Goal: Task Accomplishment & Management: Use online tool/utility

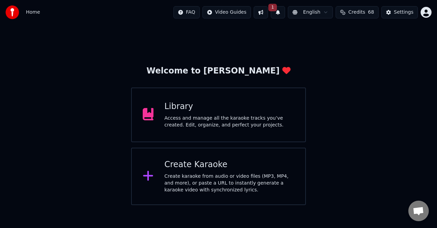
click at [242, 121] on div "Access and manage all the karaoke tracks you’ve created. Edit, organize, and pe…" at bounding box center [230, 122] width 130 height 14
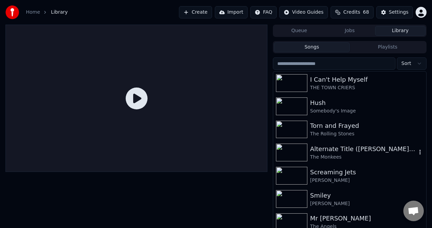
click at [327, 148] on div "Alternate Title ([PERSON_NAME] Git)" at bounding box center [363, 149] width 107 height 10
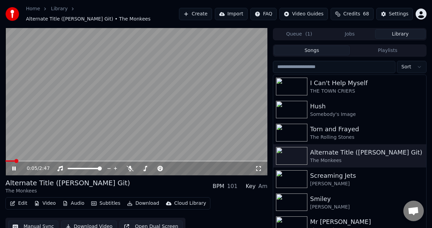
click at [14, 167] on icon at bounding box center [19, 168] width 16 height 5
click at [13, 168] on icon at bounding box center [14, 168] width 4 height 5
click at [13, 168] on icon at bounding box center [13, 168] width 3 height 4
click at [22, 203] on button "Edit" at bounding box center [18, 203] width 23 height 10
click at [21, 201] on button "Edit" at bounding box center [18, 203] width 23 height 10
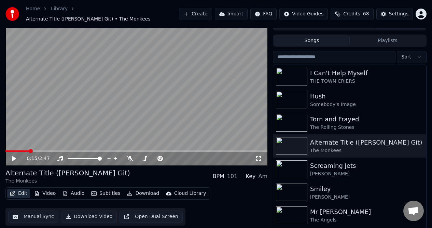
scroll to position [17, 0]
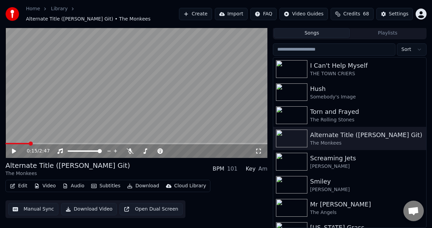
click at [38, 210] on button "Manual Sync" at bounding box center [33, 209] width 50 height 12
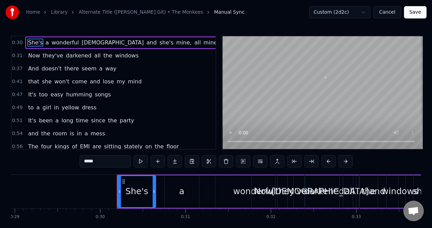
scroll to position [0, 2544]
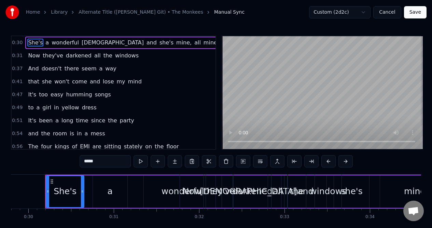
click at [165, 44] on div "0:30 She's a wonderful [DEMOGRAPHIC_DATA] and she's mine, all mine" at bounding box center [114, 42] width 204 height 13
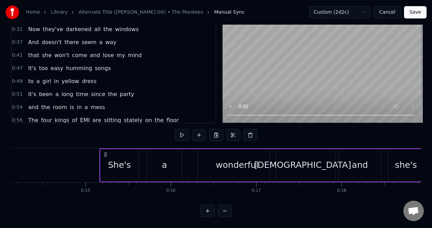
scroll to position [0, 1204]
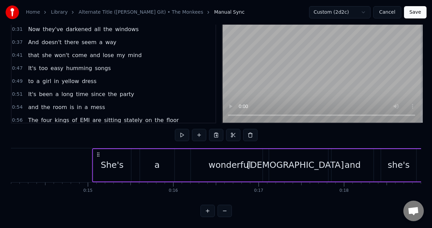
drag, startPoint x: 51, startPoint y: 149, endPoint x: 98, endPoint y: 150, distance: 47.1
click at [98, 152] on icon at bounding box center [98, 154] width 5 height 5
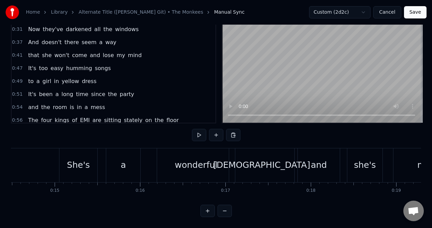
scroll to position [0, 1249]
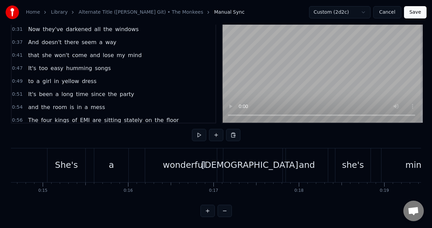
click at [104, 149] on div "a" at bounding box center [111, 165] width 34 height 34
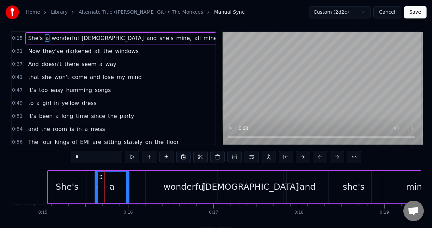
scroll to position [0, 0]
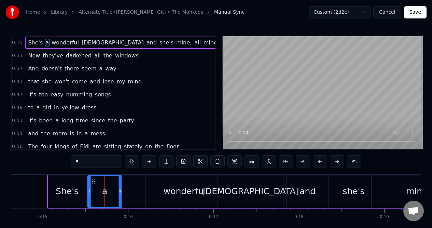
drag, startPoint x: 100, startPoint y: 180, endPoint x: 93, endPoint y: 181, distance: 7.3
click at [93, 181] on icon at bounding box center [93, 181] width 5 height 5
drag, startPoint x: 120, startPoint y: 179, endPoint x: 105, endPoint y: 182, distance: 14.9
click at [105, 182] on div at bounding box center [105, 191] width 3 height 31
click at [167, 179] on div "wonderful" at bounding box center [185, 191] width 78 height 32
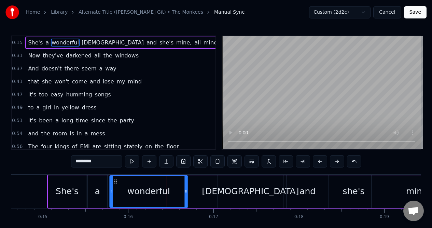
drag, startPoint x: 151, startPoint y: 180, endPoint x: 115, endPoint y: 185, distance: 36.1
click at [114, 185] on div "wonderful" at bounding box center [148, 191] width 77 height 31
click at [226, 182] on div "[DEMOGRAPHIC_DATA]" at bounding box center [250, 191] width 65 height 32
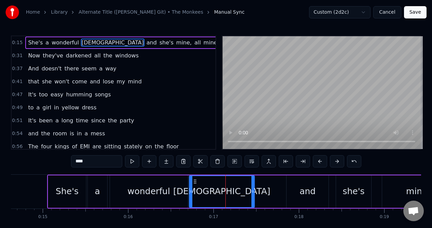
drag, startPoint x: 222, startPoint y: 180, endPoint x: 194, endPoint y: 185, distance: 28.8
click at [194, 185] on div "[DEMOGRAPHIC_DATA]" at bounding box center [222, 191] width 64 height 31
drag, startPoint x: 253, startPoint y: 182, endPoint x: 230, endPoint y: 186, distance: 23.3
click at [230, 186] on div at bounding box center [229, 191] width 3 height 31
click at [299, 180] on div "and" at bounding box center [308, 191] width 42 height 32
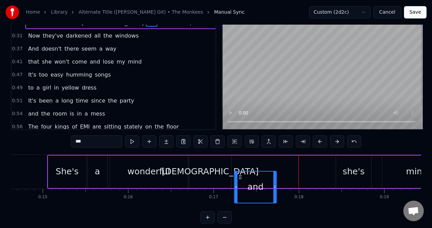
scroll to position [20, 0]
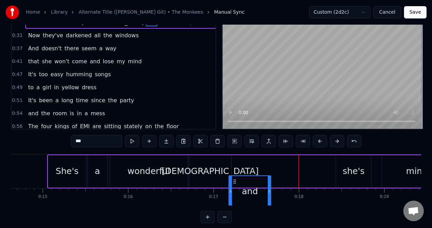
drag, startPoint x: 291, startPoint y: 181, endPoint x: 234, endPoint y: 162, distance: 60.6
click at [234, 162] on div "She's a wonderful [DEMOGRAPHIC_DATA] and she's mine, all mine" at bounding box center [303, 171] width 513 height 34
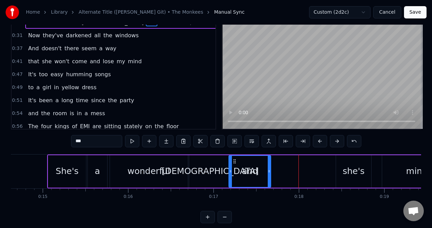
click at [349, 165] on div "she's" at bounding box center [354, 171] width 22 height 13
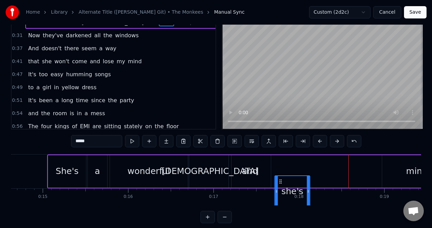
drag, startPoint x: 342, startPoint y: 180, endPoint x: 281, endPoint y: 175, distance: 61.0
click at [280, 175] on div "she's" at bounding box center [293, 191] width 36 height 32
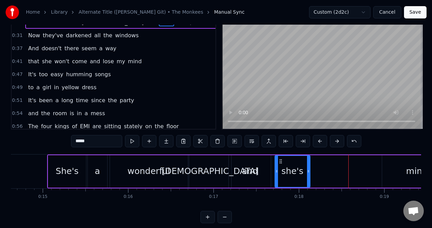
click at [412, 167] on div "mine," at bounding box center [418, 171] width 24 height 13
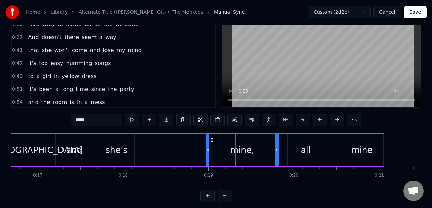
scroll to position [0, 1413]
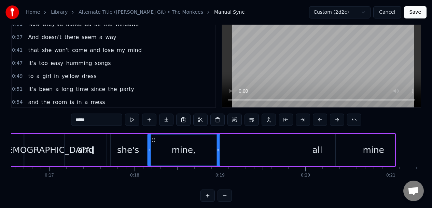
drag, startPoint x: 222, startPoint y: 141, endPoint x: 152, endPoint y: 144, distance: 70.1
click at [152, 144] on div "mine," at bounding box center [183, 149] width 71 height 31
click at [304, 142] on div "all" at bounding box center [317, 150] width 36 height 32
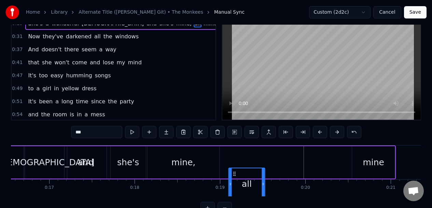
scroll to position [22, 0]
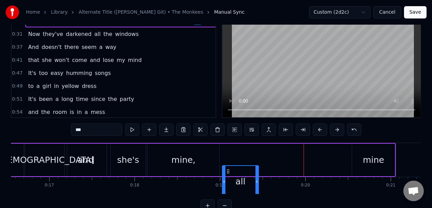
drag, startPoint x: 304, startPoint y: 169, endPoint x: 227, endPoint y: 164, distance: 77.3
click at [227, 164] on div "She's a wonderful [DEMOGRAPHIC_DATA] and she's mine, all mine" at bounding box center [139, 160] width 513 height 34
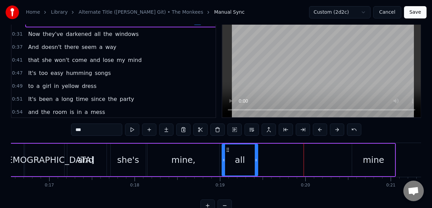
click at [363, 150] on div "mine" at bounding box center [373, 159] width 43 height 32
type input "****"
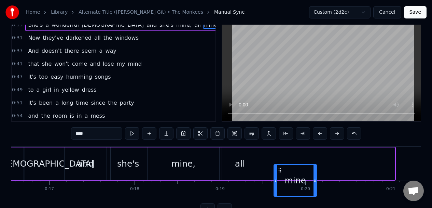
scroll to position [20, 0]
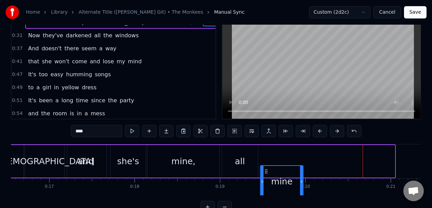
drag, startPoint x: 358, startPoint y: 169, endPoint x: 267, endPoint y: 167, distance: 91.5
click at [266, 167] on div "mine" at bounding box center [282, 181] width 42 height 31
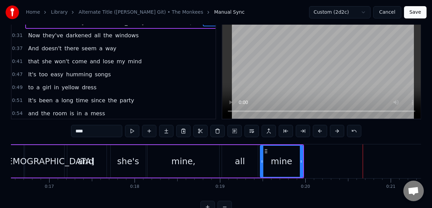
drag, startPoint x: 267, startPoint y: 167, endPoint x: 242, endPoint y: 170, distance: 25.1
click at [248, 167] on div "She's a wonderful [DEMOGRAPHIC_DATA] and she's mine, all mine" at bounding box center [93, 161] width 421 height 34
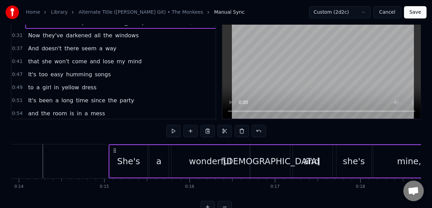
scroll to position [0, 1163]
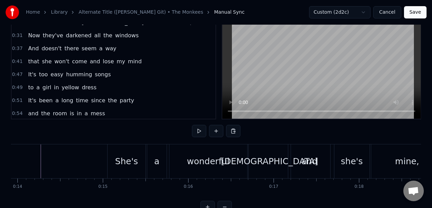
scroll to position [0, 1201]
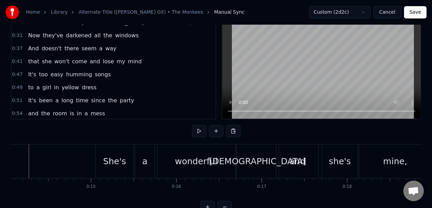
click at [125, 150] on div "She's" at bounding box center [115, 161] width 38 height 34
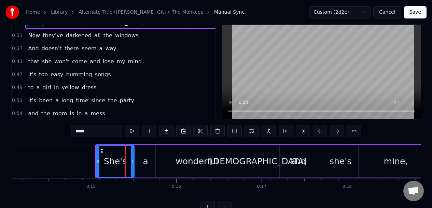
scroll to position [0, 0]
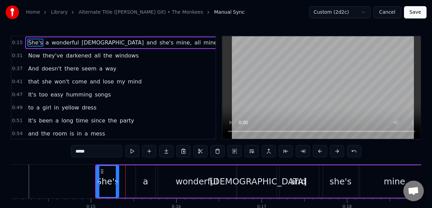
drag, startPoint x: 132, startPoint y: 170, endPoint x: 117, endPoint y: 172, distance: 15.5
click at [117, 172] on div at bounding box center [117, 181] width 3 height 31
click at [141, 170] on div "a" at bounding box center [146, 181] width 20 height 32
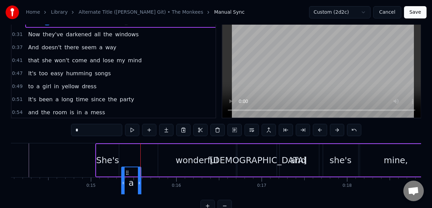
scroll to position [23, 0]
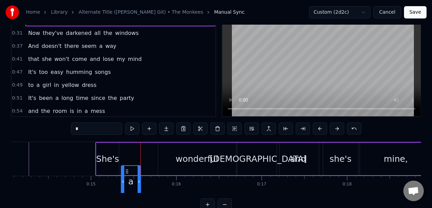
drag, startPoint x: 142, startPoint y: 171, endPoint x: 127, endPoint y: 165, distance: 15.8
click at [127, 166] on div "a" at bounding box center [130, 181] width 19 height 31
click at [166, 158] on div "wonderful" at bounding box center [197, 158] width 78 height 32
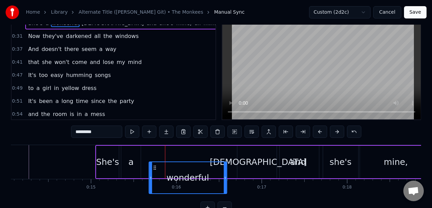
scroll to position [20, 0]
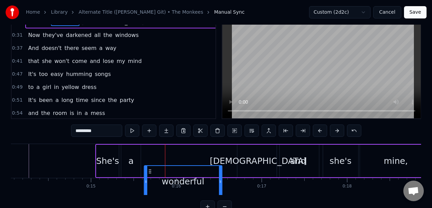
drag, startPoint x: 164, startPoint y: 170, endPoint x: 150, endPoint y: 167, distance: 14.0
click at [150, 167] on div "wonderful" at bounding box center [182, 181] width 77 height 31
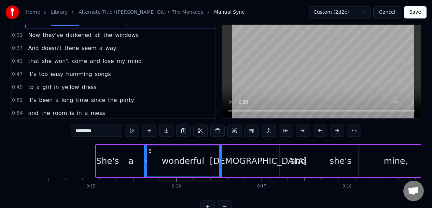
click at [240, 151] on div "[DEMOGRAPHIC_DATA]" at bounding box center [258, 160] width 42 height 32
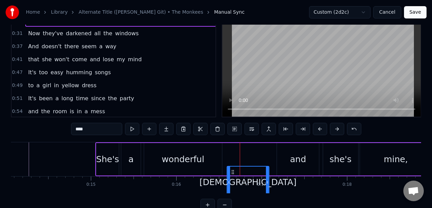
scroll to position [23, 0]
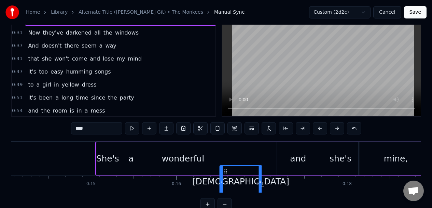
drag, startPoint x: 243, startPoint y: 171, endPoint x: 225, endPoint y: 147, distance: 29.6
click at [225, 147] on div "She's a wonderful [DEMOGRAPHIC_DATA] and she's mine, all mine" at bounding box center [305, 158] width 421 height 34
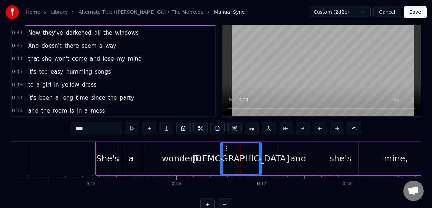
click at [288, 148] on div "and" at bounding box center [298, 158] width 42 height 32
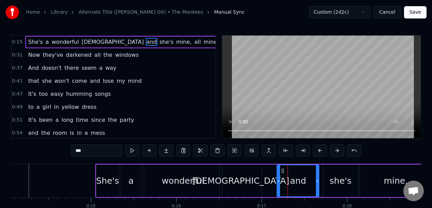
scroll to position [0, 0]
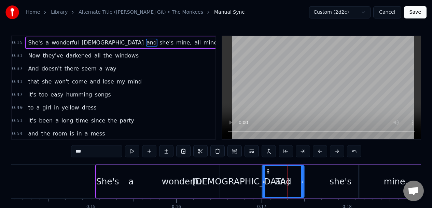
drag, startPoint x: 282, startPoint y: 169, endPoint x: 265, endPoint y: 168, distance: 16.8
click at [267, 169] on circle at bounding box center [267, 169] width 0 height 0
drag, startPoint x: 302, startPoint y: 172, endPoint x: 283, endPoint y: 173, distance: 18.5
click at [283, 173] on div at bounding box center [282, 181] width 3 height 31
click at [343, 170] on div "she's" at bounding box center [340, 181] width 35 height 32
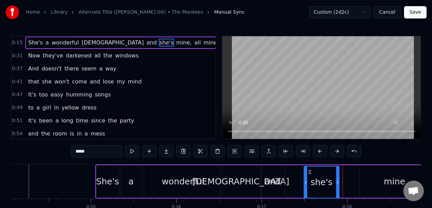
scroll to position [5, 0]
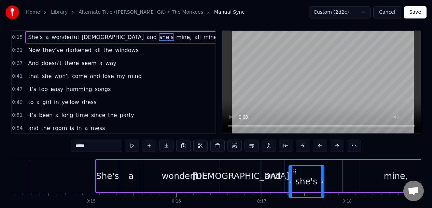
drag, startPoint x: 329, startPoint y: 170, endPoint x: 294, endPoint y: 170, distance: 34.5
click at [294, 170] on icon at bounding box center [294, 170] width 5 height 5
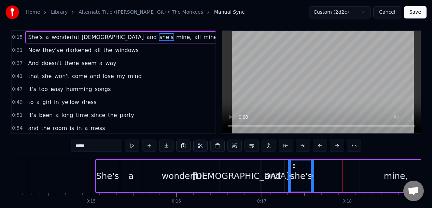
drag, startPoint x: 321, startPoint y: 171, endPoint x: 311, endPoint y: 173, distance: 9.7
click at [311, 173] on div at bounding box center [312, 175] width 3 height 31
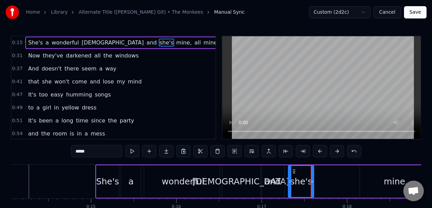
click at [369, 171] on div "mine," at bounding box center [396, 181] width 72 height 32
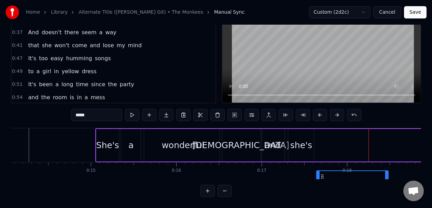
scroll to position [26, 1201]
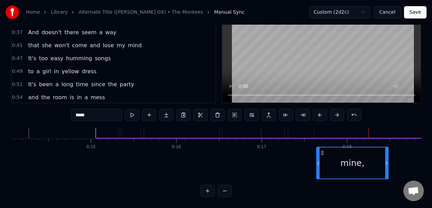
drag, startPoint x: 365, startPoint y: 171, endPoint x: 322, endPoint y: 173, distance: 42.7
click at [322, 173] on div "mine," at bounding box center [352, 162] width 71 height 31
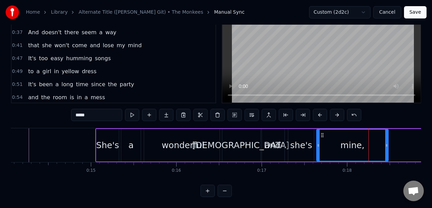
scroll to position [0, 1201]
drag, startPoint x: 387, startPoint y: 145, endPoint x: 363, endPoint y: 150, distance: 23.6
click at [363, 150] on div at bounding box center [363, 144] width 3 height 31
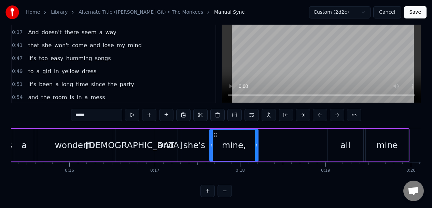
scroll to position [0, 1343]
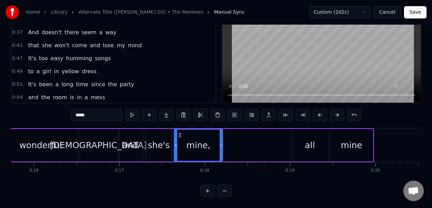
click at [294, 129] on div "all" at bounding box center [310, 145] width 36 height 32
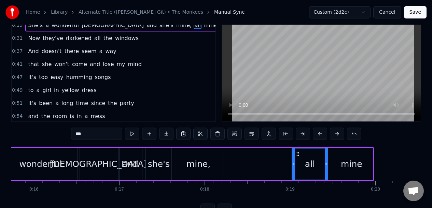
scroll to position [0, 0]
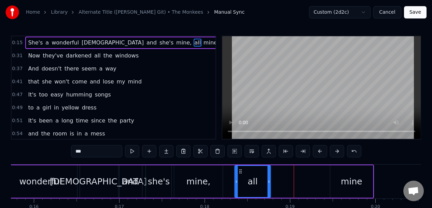
drag, startPoint x: 297, startPoint y: 169, endPoint x: 240, endPoint y: 167, distance: 57.1
click at [240, 167] on div "all" at bounding box center [253, 181] width 36 height 31
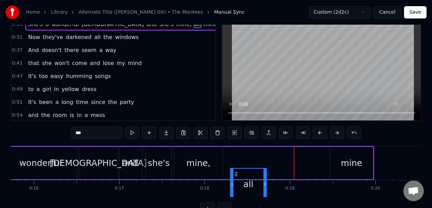
scroll to position [21, 0]
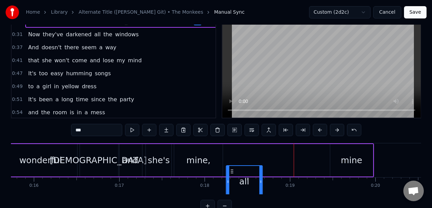
drag, startPoint x: 240, startPoint y: 170, endPoint x: 232, endPoint y: 168, distance: 8.7
click at [232, 168] on icon at bounding box center [231, 170] width 5 height 5
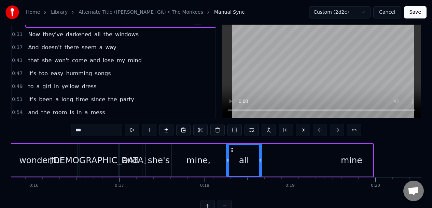
click at [341, 149] on div "mine" at bounding box center [351, 160] width 43 height 32
type input "****"
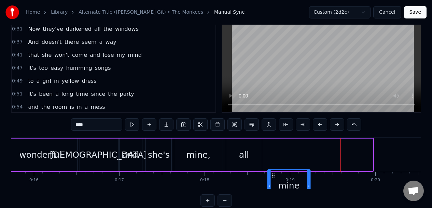
scroll to position [31, 0]
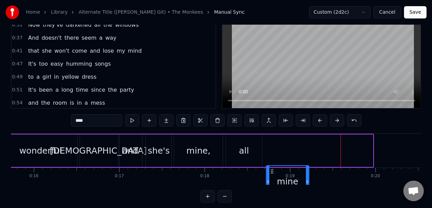
drag, startPoint x: 336, startPoint y: 171, endPoint x: 272, endPoint y: 170, distance: 63.9
click at [272, 170] on icon at bounding box center [271, 170] width 5 height 5
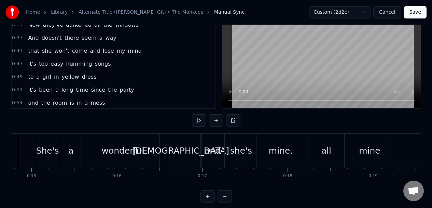
scroll to position [0, 1213]
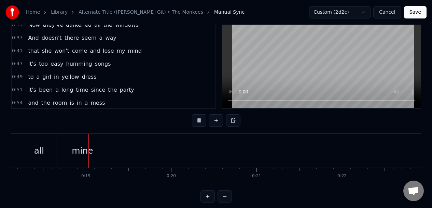
scroll to position [0, 1557]
click at [78, 140] on div "mine" at bounding box center [73, 151] width 43 height 34
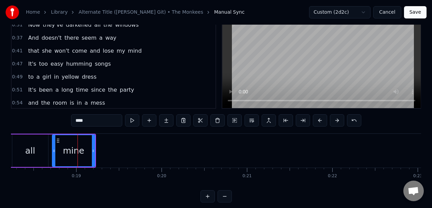
scroll to position [0, 0]
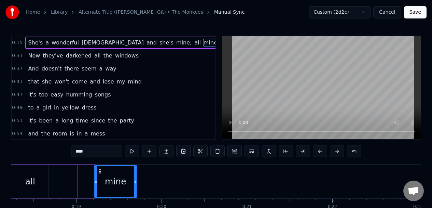
drag, startPoint x: 57, startPoint y: 169, endPoint x: 98, endPoint y: 163, distance: 41.4
click at [98, 163] on div "0:15 She's a wonderful [DEMOGRAPHIC_DATA] and she's mine, all mine 0:31 Now the…" at bounding box center [216, 134] width 410 height 197
click at [37, 173] on div "all" at bounding box center [30, 181] width 36 height 32
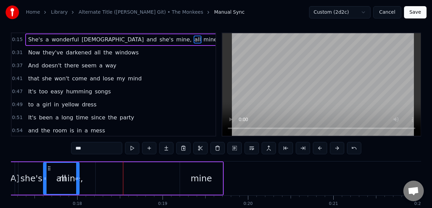
scroll to position [9, 0]
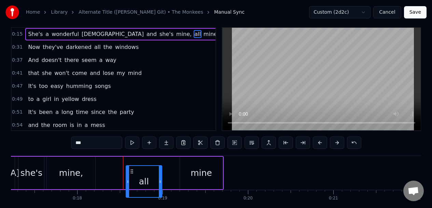
drag, startPoint x: 27, startPoint y: 170, endPoint x: 131, endPoint y: 159, distance: 105.4
click at [131, 159] on div "all" at bounding box center [116, 172] width 37 height 32
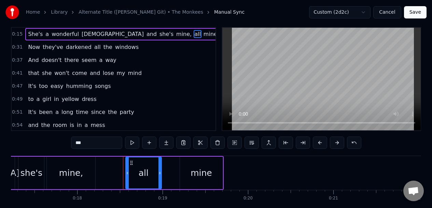
click at [69, 164] on div "mine," at bounding box center [71, 172] width 49 height 32
type input "*****"
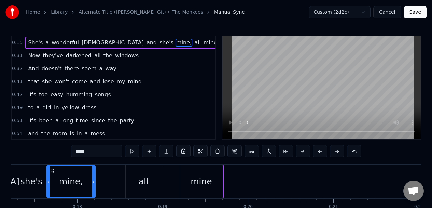
click at [53, 168] on icon at bounding box center [52, 170] width 5 height 5
click at [53, 168] on div "mine," at bounding box center [71, 181] width 48 height 31
drag, startPoint x: 52, startPoint y: 170, endPoint x: 64, endPoint y: 170, distance: 11.6
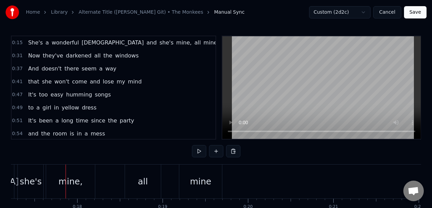
click at [51, 170] on div "mine," at bounding box center [70, 181] width 49 height 34
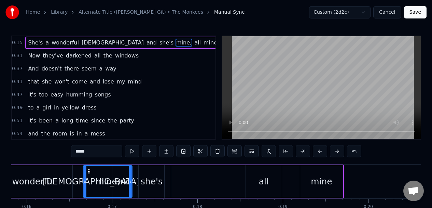
scroll to position [0, 1347]
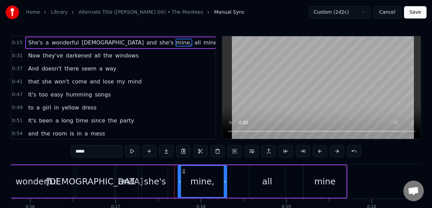
drag, startPoint x: 51, startPoint y: 170, endPoint x: 218, endPoint y: 157, distance: 166.8
click at [218, 161] on div "0:15 She's a wonderful [DEMOGRAPHIC_DATA] and she's mine, all mine 0:31 Now the…" at bounding box center [216, 134] width 410 height 197
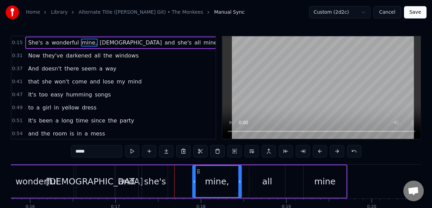
drag, startPoint x: 59, startPoint y: 170, endPoint x: 197, endPoint y: 163, distance: 138.2
click at [153, 171] on div "she's" at bounding box center [155, 181] width 26 height 32
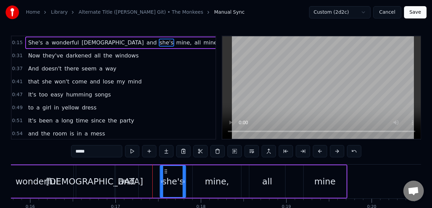
drag, startPoint x: 147, startPoint y: 170, endPoint x: 165, endPoint y: 169, distance: 17.8
click at [165, 169] on circle at bounding box center [165, 169] width 0 height 0
click at [131, 172] on div "and" at bounding box center [127, 181] width 24 height 32
type input "***"
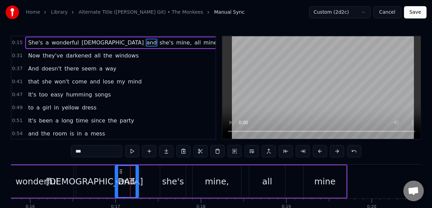
scroll to position [4, 0]
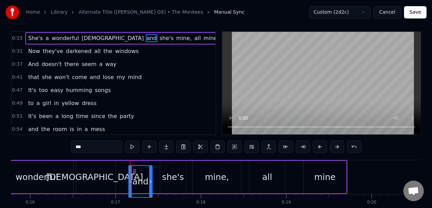
drag, startPoint x: 121, startPoint y: 170, endPoint x: 135, endPoint y: 167, distance: 13.9
click at [135, 167] on div "and" at bounding box center [140, 181] width 23 height 31
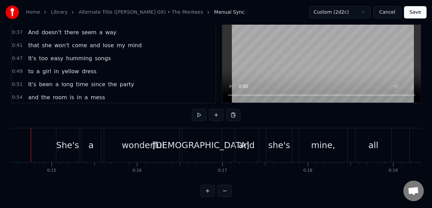
scroll to position [0, 1226]
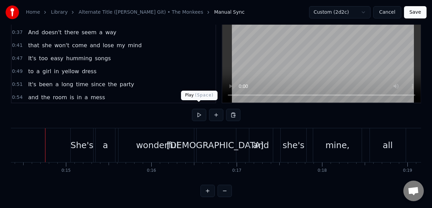
click at [199, 109] on button at bounding box center [199, 115] width 14 height 12
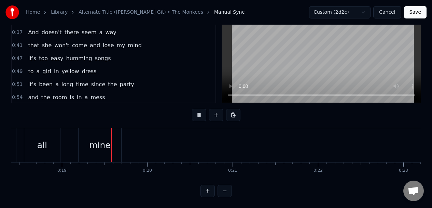
scroll to position [0, 1584]
click at [199, 109] on button at bounding box center [199, 115] width 14 height 12
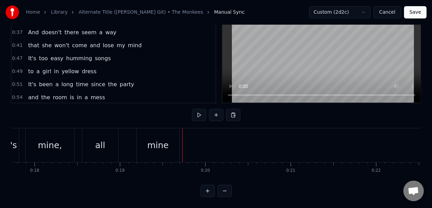
click at [108, 144] on div "all" at bounding box center [100, 145] width 36 height 34
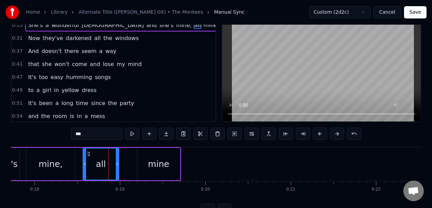
scroll to position [0, 0]
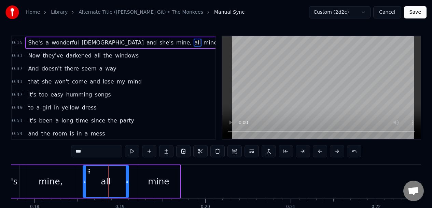
drag, startPoint x: 117, startPoint y: 171, endPoint x: 127, endPoint y: 170, distance: 10.0
click at [127, 170] on div at bounding box center [127, 181] width 3 height 31
drag, startPoint x: 84, startPoint y: 178, endPoint x: 93, endPoint y: 176, distance: 9.0
click at [93, 177] on div at bounding box center [93, 181] width 3 height 31
click at [67, 175] on div "mine," at bounding box center [50, 181] width 49 height 32
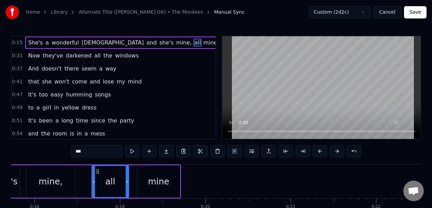
type input "*****"
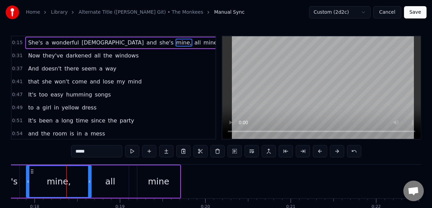
drag, startPoint x: 72, startPoint y: 176, endPoint x: 89, endPoint y: 174, distance: 16.4
click at [89, 174] on div at bounding box center [89, 181] width 3 height 31
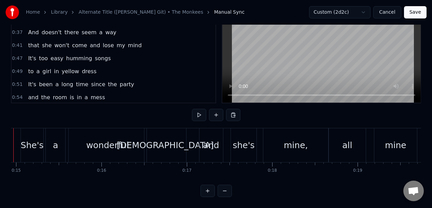
scroll to position [0, 1244]
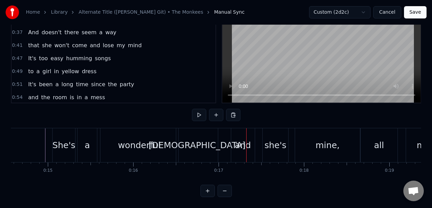
click at [251, 129] on div "and" at bounding box center [243, 145] width 24 height 34
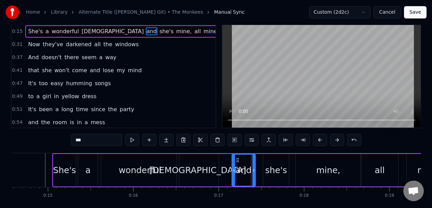
scroll to position [0, 0]
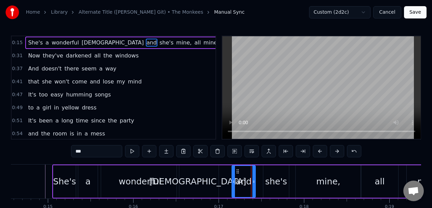
click at [284, 167] on div "she's" at bounding box center [276, 181] width 26 height 32
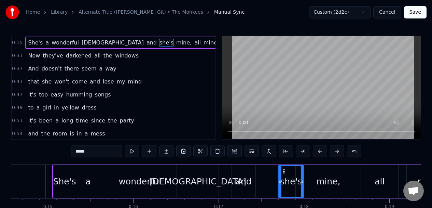
drag, startPoint x: 269, startPoint y: 170, endPoint x: 284, endPoint y: 168, distance: 15.1
click at [284, 168] on icon at bounding box center [283, 170] width 5 height 5
click at [247, 172] on div "and" at bounding box center [244, 181] width 24 height 32
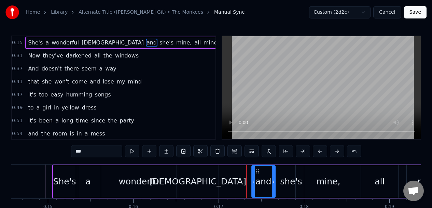
drag, startPoint x: 239, startPoint y: 170, endPoint x: 259, endPoint y: 168, distance: 19.9
click at [259, 168] on icon at bounding box center [257, 170] width 5 height 5
click at [204, 170] on div "[DEMOGRAPHIC_DATA]" at bounding box center [198, 181] width 42 height 32
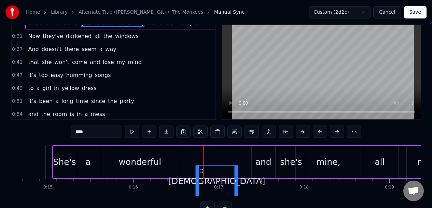
scroll to position [21, 0]
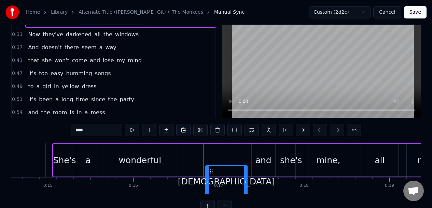
drag, startPoint x: 184, startPoint y: 170, endPoint x: 213, endPoint y: 155, distance: 32.4
click at [213, 155] on div "[DEMOGRAPHIC_DATA]" at bounding box center [198, 160] width 42 height 32
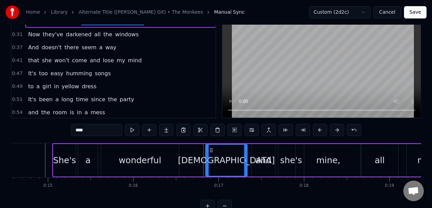
click at [178, 158] on div "wonderful" at bounding box center [140, 160] width 78 height 32
type input "*********"
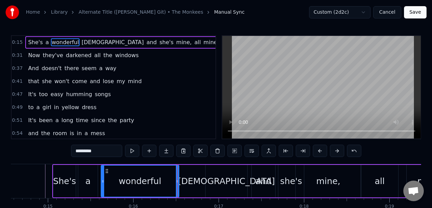
scroll to position [0, 0]
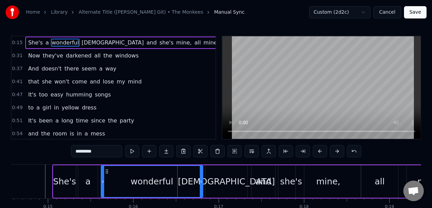
drag, startPoint x: 178, startPoint y: 172, endPoint x: 202, endPoint y: 168, distance: 24.3
click at [202, 168] on div at bounding box center [201, 181] width 3 height 31
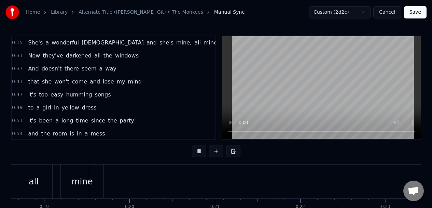
scroll to position [0, 1590]
click at [41, 172] on div "all" at bounding box center [32, 181] width 37 height 34
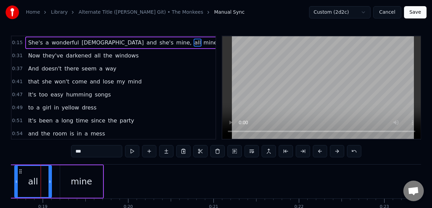
scroll to position [0, 1586]
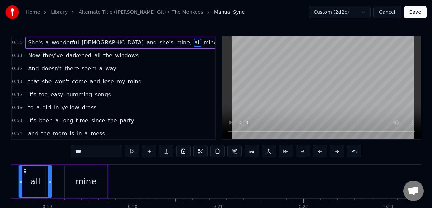
click at [50, 178] on div at bounding box center [49, 181] width 3 height 31
click at [70, 174] on div "mine" at bounding box center [86, 181] width 43 height 32
type input "****"
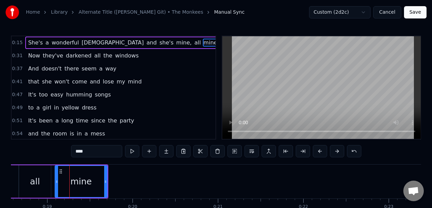
drag, startPoint x: 65, startPoint y: 177, endPoint x: 56, endPoint y: 178, distance: 8.9
click at [56, 178] on div at bounding box center [56, 181] width 3 height 31
drag, startPoint x: 106, startPoint y: 177, endPoint x: 98, endPoint y: 177, distance: 7.5
click at [98, 177] on div at bounding box center [97, 181] width 3 height 31
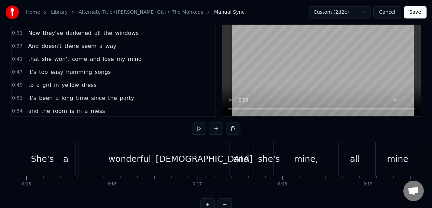
scroll to position [0, 1229]
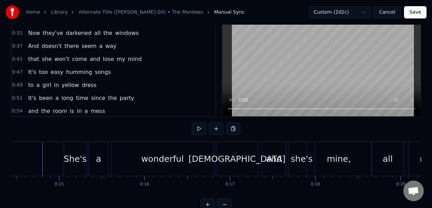
scroll to position [0, 1209]
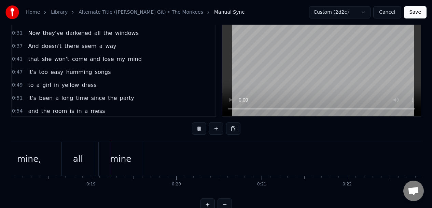
scroll to position [0, 1556]
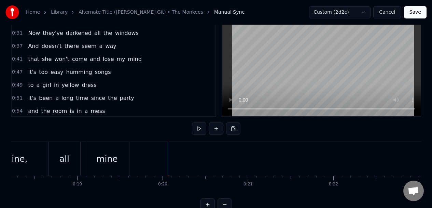
click at [127, 45] on div "0:37 And doesn't there seem a way" at bounding box center [114, 46] width 204 height 13
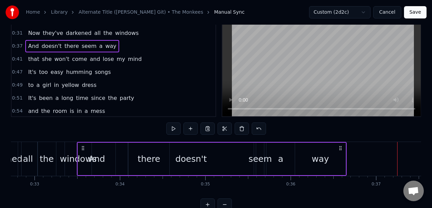
scroll to position [0, 2793]
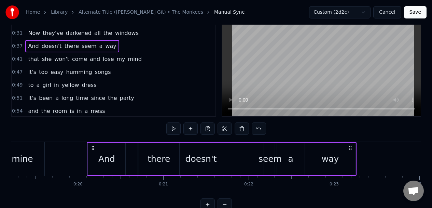
drag, startPoint x: 52, startPoint y: 148, endPoint x: 89, endPoint y: 150, distance: 36.9
click at [90, 153] on div "And doesn't there seem a way" at bounding box center [222, 159] width 270 height 34
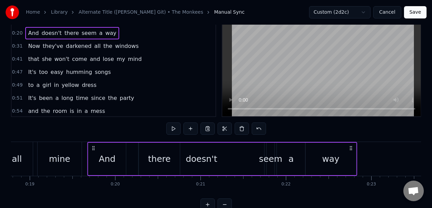
scroll to position [0, 1601]
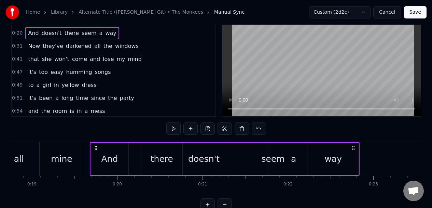
drag, startPoint x: 89, startPoint y: 146, endPoint x: 95, endPoint y: 145, distance: 6.0
click at [95, 145] on icon at bounding box center [95, 147] width 5 height 5
click at [112, 150] on div "And" at bounding box center [110, 158] width 38 height 32
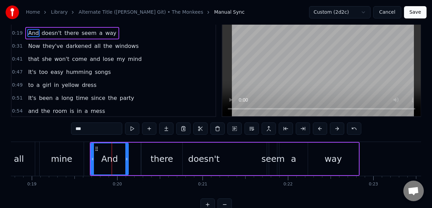
scroll to position [0, 0]
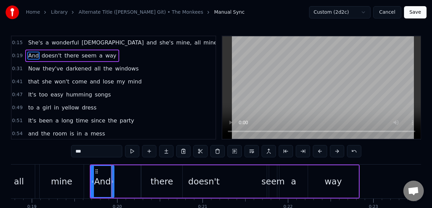
drag, startPoint x: 127, startPoint y: 174, endPoint x: 113, endPoint y: 174, distance: 14.3
click at [113, 174] on div at bounding box center [112, 181] width 3 height 31
click at [167, 171] on div "there" at bounding box center [161, 181] width 41 height 32
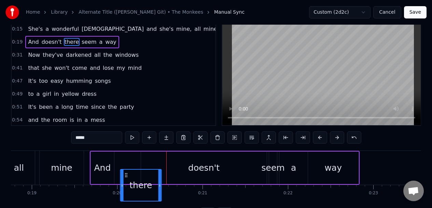
scroll to position [20, 0]
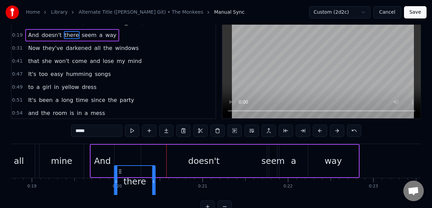
drag, startPoint x: 146, startPoint y: 171, endPoint x: 121, endPoint y: 160, distance: 27.7
click at [121, 160] on div "And doesn't there seem a way" at bounding box center [225, 161] width 270 height 34
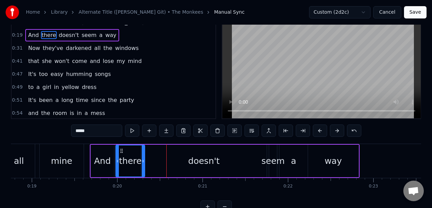
drag, startPoint x: 155, startPoint y: 155, endPoint x: 143, endPoint y: 156, distance: 12.0
click at [143, 156] on div at bounding box center [143, 160] width 3 height 31
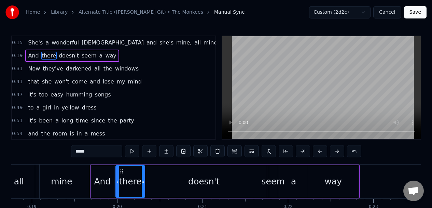
click at [199, 173] on div "doesn't" at bounding box center [204, 181] width 126 height 32
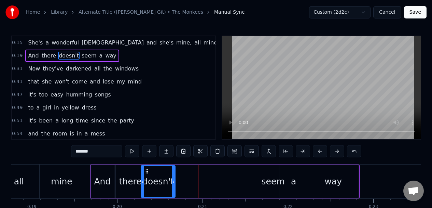
drag, startPoint x: 266, startPoint y: 175, endPoint x: 174, endPoint y: 182, distance: 91.8
click at [174, 182] on div at bounding box center [173, 181] width 3 height 31
click at [274, 172] on div "seem" at bounding box center [273, 181] width 8 height 32
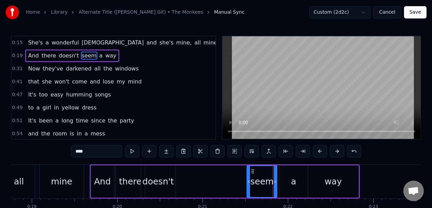
drag, startPoint x: 270, startPoint y: 176, endPoint x: 248, endPoint y: 181, distance: 22.9
click at [248, 181] on div at bounding box center [248, 181] width 3 height 31
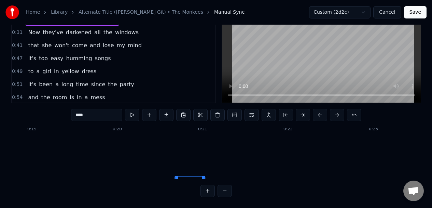
scroll to position [75, 1601]
drag, startPoint x: 252, startPoint y: 170, endPoint x: 176, endPoint y: 163, distance: 76.5
click at [176, 176] on div "seem" at bounding box center [187, 192] width 31 height 32
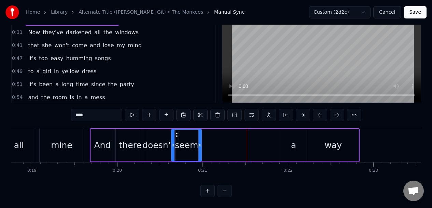
click at [287, 144] on div "a" at bounding box center [293, 145] width 28 height 32
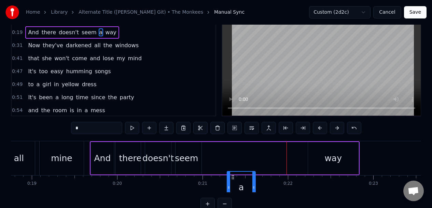
scroll to position [30, 0]
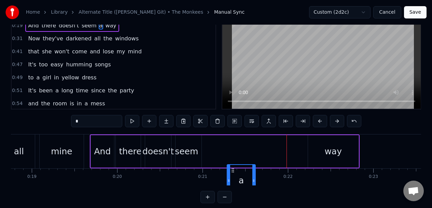
drag, startPoint x: 285, startPoint y: 170, endPoint x: 213, endPoint y: 142, distance: 77.5
click at [213, 142] on div "And there doesn't seem a way" at bounding box center [225, 151] width 270 height 34
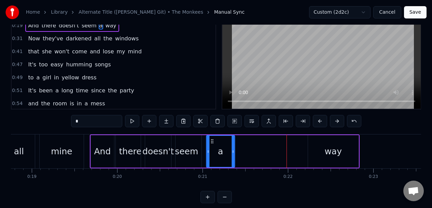
click at [212, 140] on icon at bounding box center [211, 140] width 5 height 5
click at [314, 150] on div "way" at bounding box center [333, 151] width 51 height 32
type input "***"
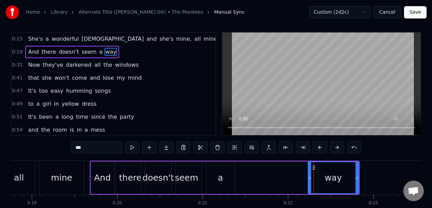
scroll to position [0, 0]
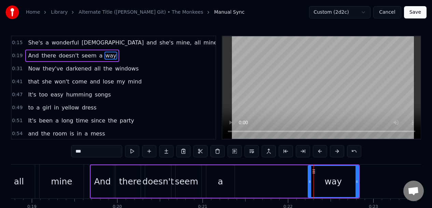
drag, startPoint x: 313, startPoint y: 170, endPoint x: 276, endPoint y: 172, distance: 37.6
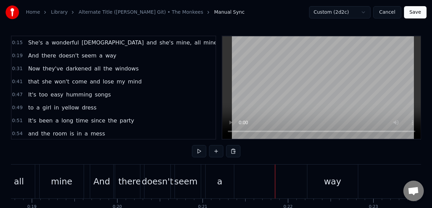
click at [313, 171] on div "way" at bounding box center [332, 181] width 51 height 34
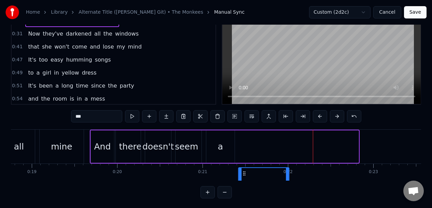
scroll to position [39, 0]
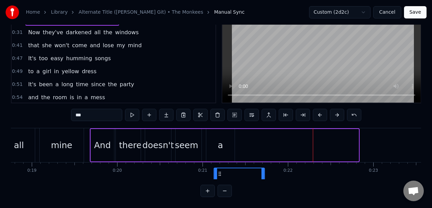
drag, startPoint x: 314, startPoint y: 170, endPoint x: 222, endPoint y: 149, distance: 94.9
click at [220, 151] on div "And there doesn't seem a way" at bounding box center [225, 145] width 270 height 34
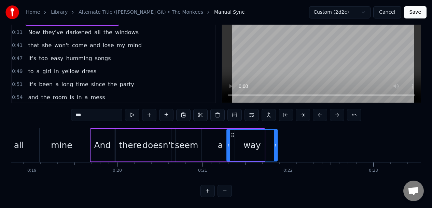
drag, startPoint x: 220, startPoint y: 133, endPoint x: 233, endPoint y: 132, distance: 13.0
click at [233, 134] on icon at bounding box center [232, 134] width 5 height 5
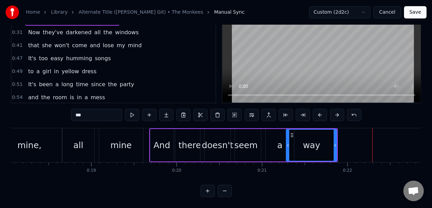
scroll to position [0, 1518]
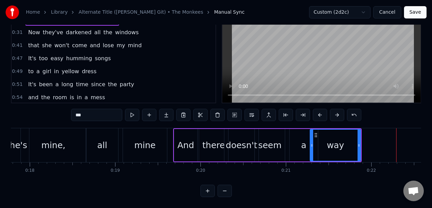
click at [80, 130] on div "mine," at bounding box center [53, 145] width 65 height 34
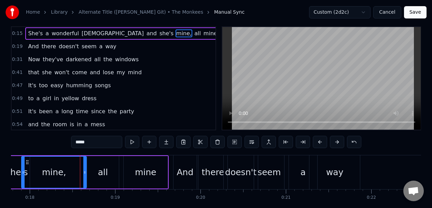
scroll to position [0, 0]
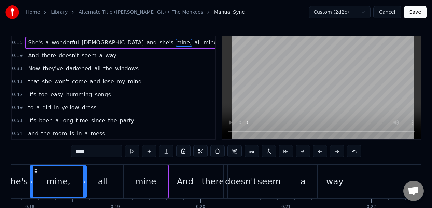
drag, startPoint x: 22, startPoint y: 184, endPoint x: 30, endPoint y: 184, distance: 8.5
click at [30, 184] on div at bounding box center [31, 181] width 3 height 31
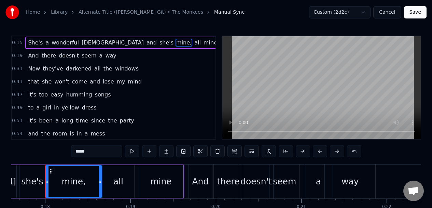
click at [24, 169] on div "she's" at bounding box center [32, 181] width 26 height 32
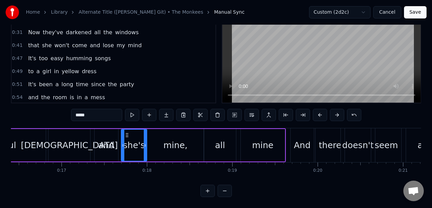
scroll to position [0, 1413]
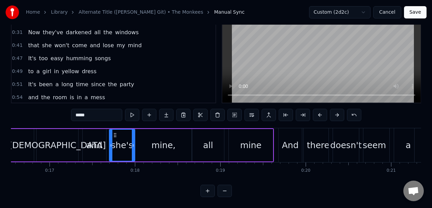
click at [98, 131] on div "and" at bounding box center [95, 145] width 24 height 32
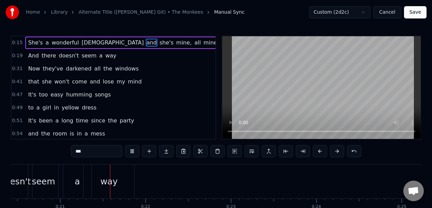
scroll to position [0, 1760]
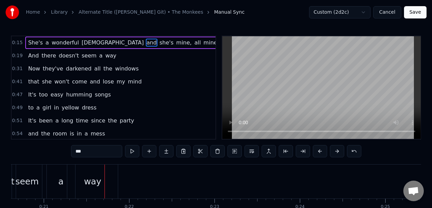
click at [53, 184] on div "a" at bounding box center [61, 181] width 28 height 34
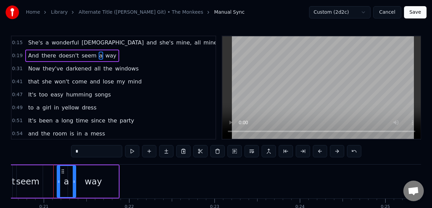
drag, startPoint x: 48, startPoint y: 184, endPoint x: 58, endPoint y: 185, distance: 9.6
click at [58, 185] on div at bounding box center [58, 181] width 3 height 31
click at [34, 175] on div "seem" at bounding box center [27, 181] width 23 height 13
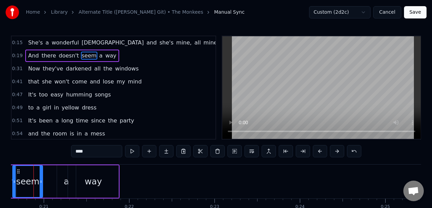
scroll to position [0, 1748]
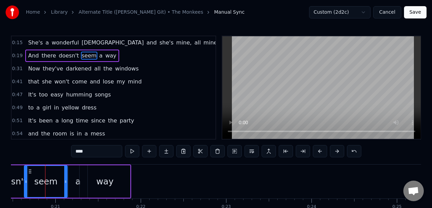
drag, startPoint x: 52, startPoint y: 175, endPoint x: 65, endPoint y: 174, distance: 13.0
click at [65, 174] on div at bounding box center [65, 181] width 3 height 31
drag, startPoint x: 25, startPoint y: 188, endPoint x: 32, endPoint y: 190, distance: 7.0
click at [32, 190] on div at bounding box center [32, 181] width 3 height 31
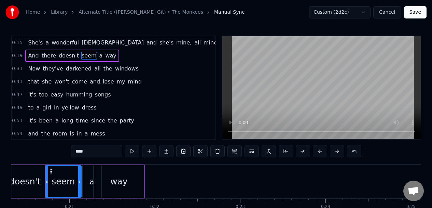
click at [104, 177] on div "way" at bounding box center [119, 181] width 51 height 32
type input "***"
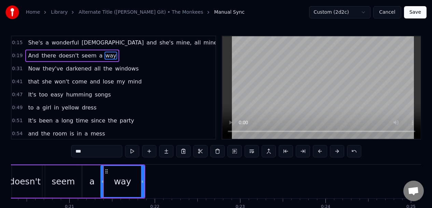
drag, startPoint x: 95, startPoint y: 184, endPoint x: 102, endPoint y: 184, distance: 7.2
click at [102, 184] on div at bounding box center [102, 181] width 3 height 31
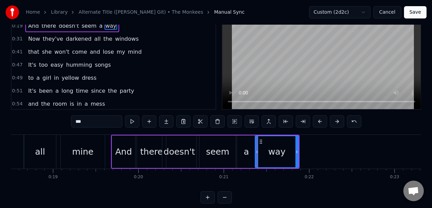
scroll to position [0, 1568]
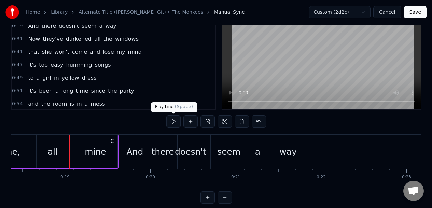
click at [173, 120] on button at bounding box center [173, 121] width 14 height 12
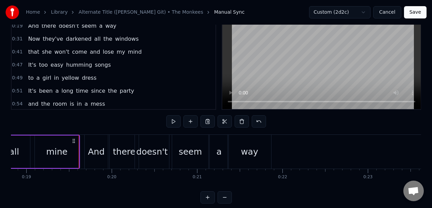
scroll to position [0, 1640]
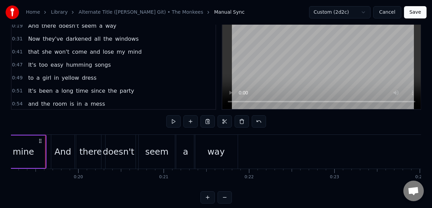
click at [66, 142] on div "And" at bounding box center [62, 152] width 23 height 34
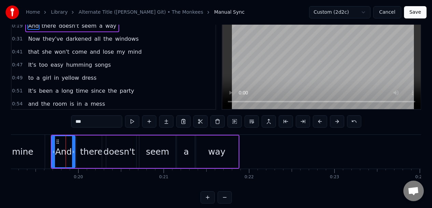
scroll to position [0, 0]
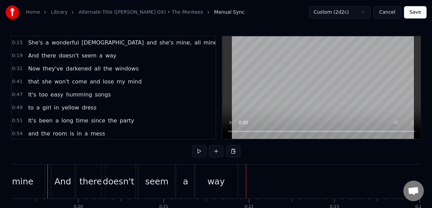
click at [215, 174] on div "way" at bounding box center [215, 181] width 43 height 34
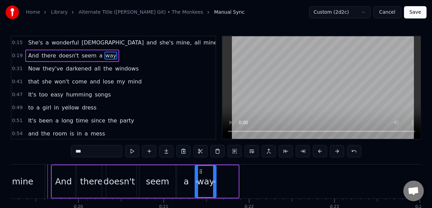
drag, startPoint x: 236, startPoint y: 170, endPoint x: 213, endPoint y: 173, distance: 22.4
click at [213, 173] on div at bounding box center [214, 181] width 3 height 31
click at [123, 57] on div "0:19 And there doesn't seem a way" at bounding box center [114, 55] width 204 height 13
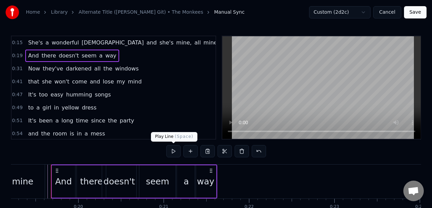
click at [173, 151] on button at bounding box center [173, 151] width 14 height 12
click at [162, 171] on div "seem" at bounding box center [157, 181] width 36 height 32
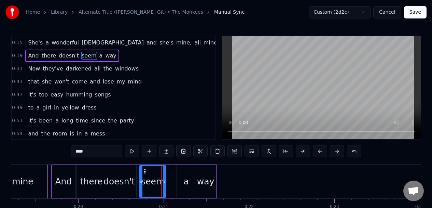
drag, startPoint x: 173, startPoint y: 178, endPoint x: 164, endPoint y: 178, distance: 9.6
click at [164, 179] on icon at bounding box center [164, 181] width 3 height 5
click at [182, 174] on div "a" at bounding box center [186, 181] width 19 height 32
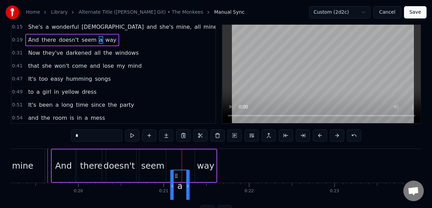
scroll to position [24, 0]
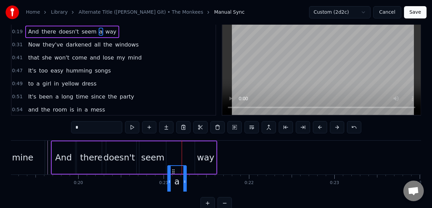
drag, startPoint x: 183, startPoint y: 170, endPoint x: 175, endPoint y: 160, distance: 12.6
click at [173, 161] on div "And there doesn't seem a way" at bounding box center [134, 157] width 167 height 34
click at [202, 147] on div "way" at bounding box center [205, 157] width 21 height 32
type input "***"
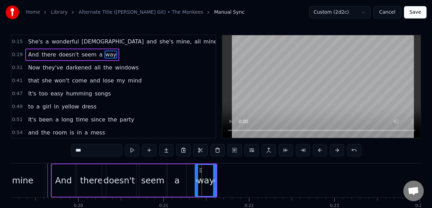
scroll to position [0, 0]
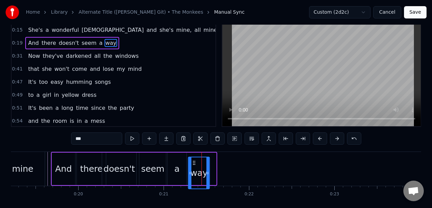
drag, startPoint x: 200, startPoint y: 170, endPoint x: 194, endPoint y: 170, distance: 6.5
click at [194, 165] on icon at bounding box center [194, 162] width 5 height 5
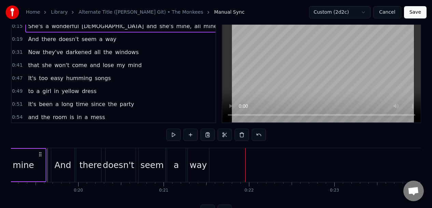
click at [145, 67] on div "0:41 that she won't come and lose my mind" at bounding box center [114, 65] width 204 height 13
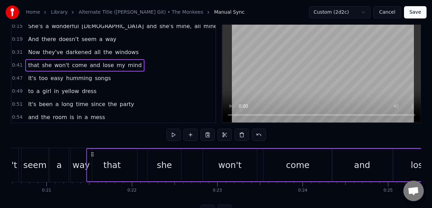
scroll to position [0, 1755]
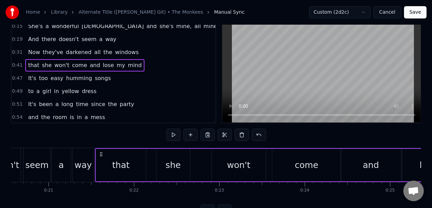
drag, startPoint x: 51, startPoint y: 154, endPoint x: 101, endPoint y: 158, distance: 50.7
click at [101, 158] on div "that she won't come and lose my mind" at bounding box center [330, 165] width 470 height 34
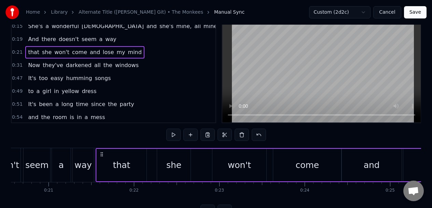
click at [134, 154] on div "that" at bounding box center [122, 165] width 50 height 32
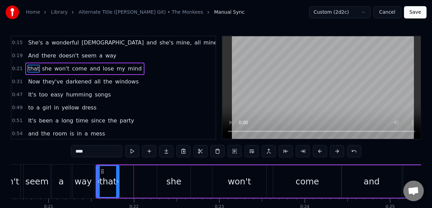
drag, startPoint x: 144, startPoint y: 174, endPoint x: 118, endPoint y: 176, distance: 26.7
click at [117, 175] on div at bounding box center [117, 181] width 3 height 31
click at [174, 169] on div "she" at bounding box center [173, 181] width 33 height 32
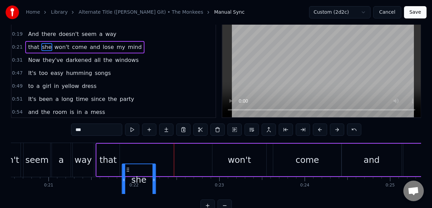
drag, startPoint x: 162, startPoint y: 170, endPoint x: 130, endPoint y: 168, distance: 32.2
click at [128, 170] on icon at bounding box center [127, 169] width 5 height 5
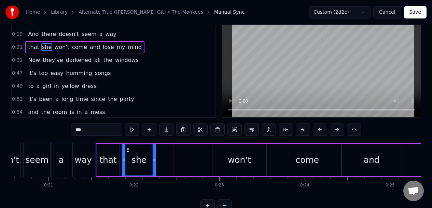
scroll to position [23, 0]
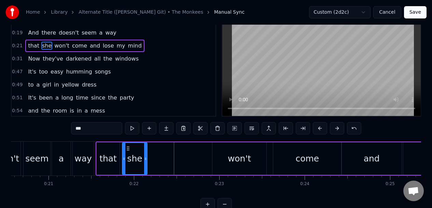
drag, startPoint x: 154, startPoint y: 160, endPoint x: 146, endPoint y: 162, distance: 8.7
click at [146, 162] on div at bounding box center [145, 158] width 3 height 31
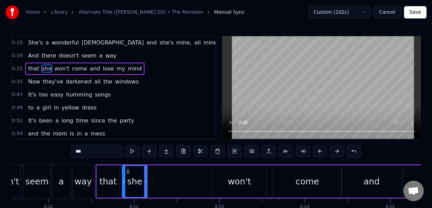
click at [231, 170] on div "won't" at bounding box center [239, 181] width 54 height 32
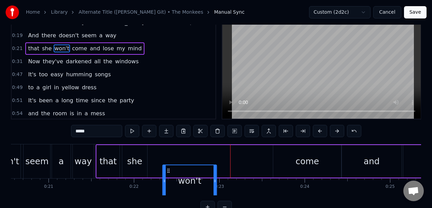
scroll to position [22, 0]
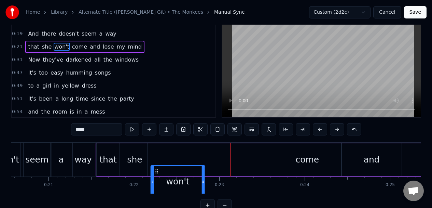
drag, startPoint x: 217, startPoint y: 170, endPoint x: 155, endPoint y: 169, distance: 61.8
click at [155, 169] on icon at bounding box center [156, 170] width 5 height 5
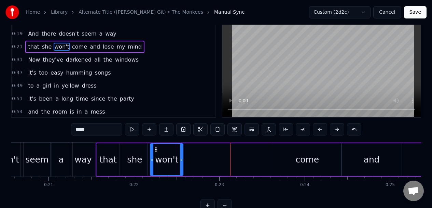
drag, startPoint x: 203, startPoint y: 157, endPoint x: 182, endPoint y: 159, distance: 21.6
click at [182, 159] on icon at bounding box center [181, 159] width 3 height 5
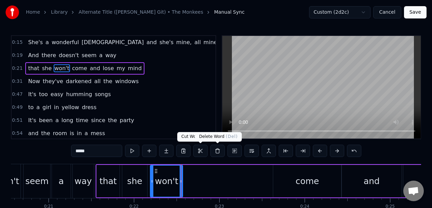
scroll to position [0, 0]
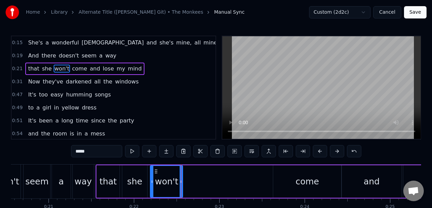
click at [308, 173] on div "come" at bounding box center [307, 181] width 69 height 32
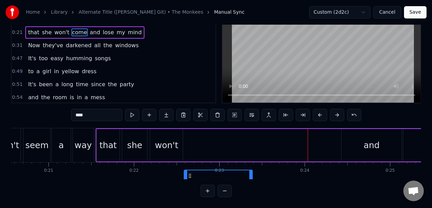
scroll to position [7, 1755]
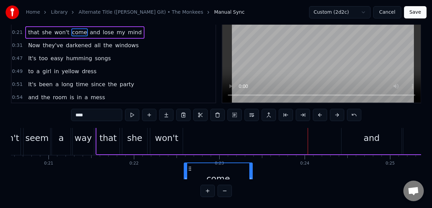
drag, startPoint x: 279, startPoint y: 170, endPoint x: 189, endPoint y: 165, distance: 90.3
click at [189, 165] on div "come" at bounding box center [218, 178] width 69 height 32
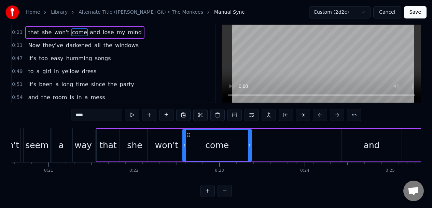
scroll to position [0, 1755]
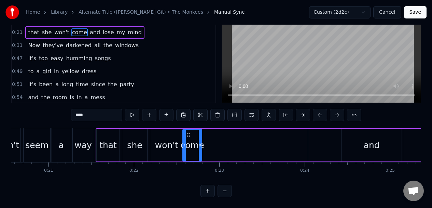
drag, startPoint x: 250, startPoint y: 141, endPoint x: 202, endPoint y: 150, distance: 49.3
click at [201, 151] on div at bounding box center [200, 144] width 3 height 31
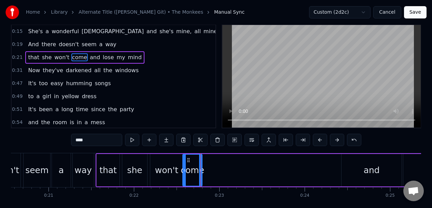
scroll to position [0, 0]
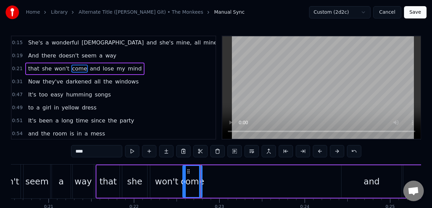
click at [362, 178] on div "and" at bounding box center [371, 181] width 60 height 32
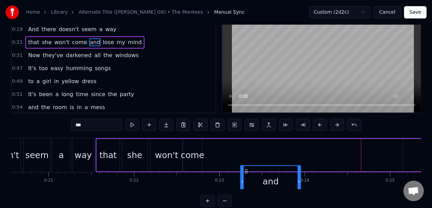
scroll to position [29, 0]
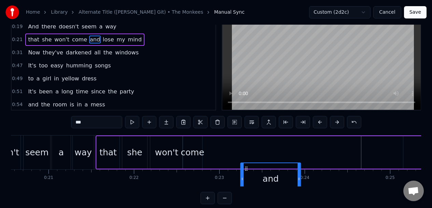
drag, startPoint x: 347, startPoint y: 170, endPoint x: 234, endPoint y: 166, distance: 113.8
click at [244, 169] on icon at bounding box center [246, 168] width 5 height 5
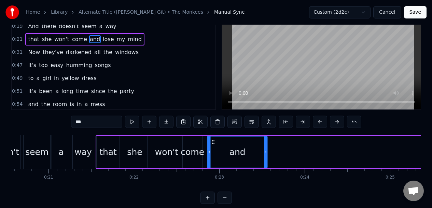
drag, startPoint x: 238, startPoint y: 141, endPoint x: 213, endPoint y: 146, distance: 25.4
click at [212, 146] on div "and" at bounding box center [237, 151] width 59 height 31
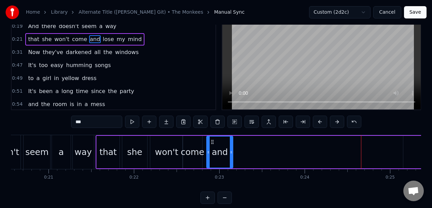
drag, startPoint x: 265, startPoint y: 148, endPoint x: 232, endPoint y: 151, distance: 33.6
click at [231, 151] on div at bounding box center [231, 151] width 3 height 31
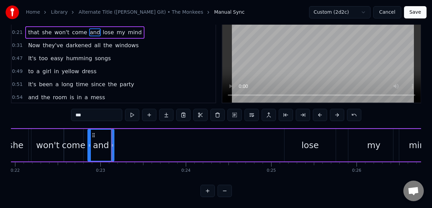
scroll to position [0, 1898]
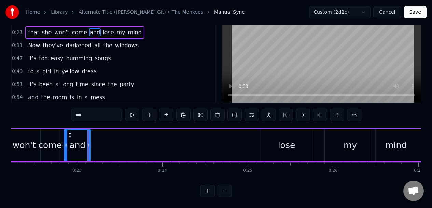
click at [262, 133] on div "lose" at bounding box center [287, 145] width 52 height 32
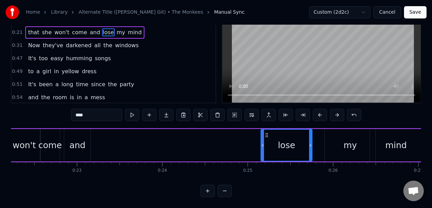
scroll to position [0, 0]
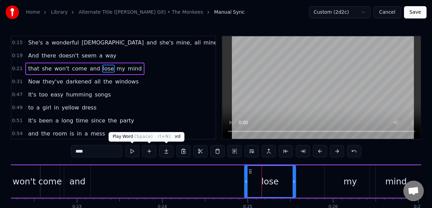
drag, startPoint x: 265, startPoint y: 169, endPoint x: 132, endPoint y: 151, distance: 134.4
click at [131, 151] on div "0:15 She's a wonderful [DEMOGRAPHIC_DATA] and she's mine, all mine 0:19 And the…" at bounding box center [216, 134] width 410 height 197
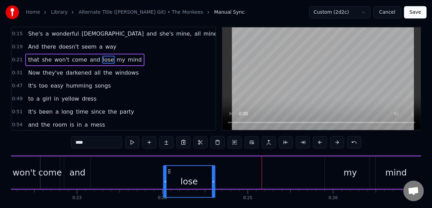
scroll to position [12, 0]
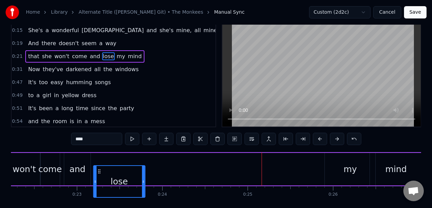
drag, startPoint x: 250, startPoint y: 170, endPoint x: 97, endPoint y: 153, distance: 153.6
click at [97, 153] on div "that she won't come and lose my mind" at bounding box center [188, 169] width 470 height 34
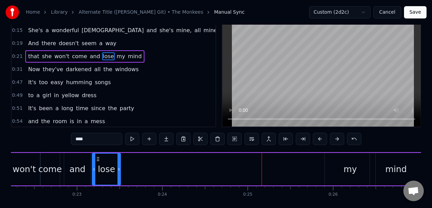
drag, startPoint x: 142, startPoint y: 161, endPoint x: 119, endPoint y: 163, distance: 22.6
click at [119, 163] on div at bounding box center [118, 168] width 3 height 31
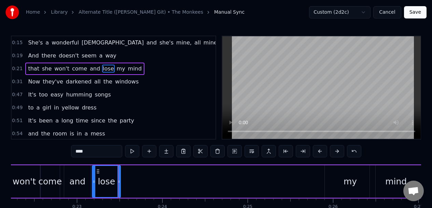
click at [339, 176] on div "my" at bounding box center [350, 181] width 51 height 32
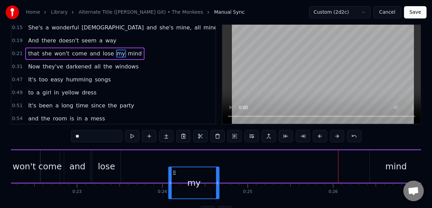
scroll to position [16, 0]
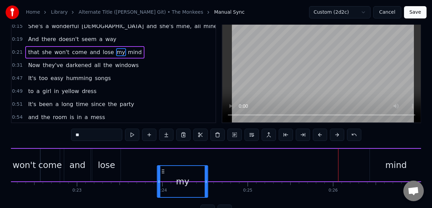
drag, startPoint x: 331, startPoint y: 171, endPoint x: 163, endPoint y: 163, distance: 168.2
click at [163, 163] on div "that she won't come and lose my mind" at bounding box center [188, 165] width 470 height 34
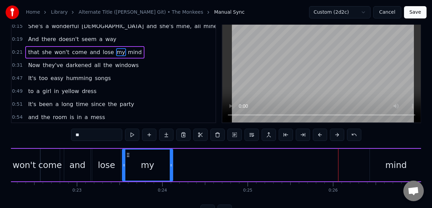
drag, startPoint x: 162, startPoint y: 155, endPoint x: 127, endPoint y: 134, distance: 41.4
click at [127, 155] on icon at bounding box center [127, 154] width 5 height 5
drag, startPoint x: 171, startPoint y: 154, endPoint x: 150, endPoint y: 154, distance: 21.9
click at [149, 154] on div "my" at bounding box center [137, 165] width 30 height 32
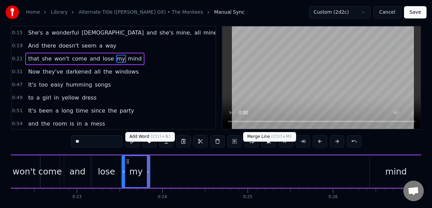
scroll to position [0, 0]
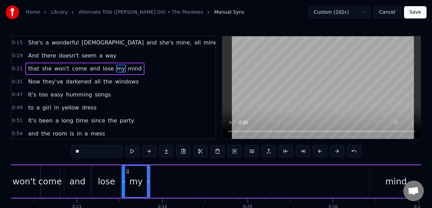
click at [376, 169] on div "mind" at bounding box center [396, 181] width 52 height 32
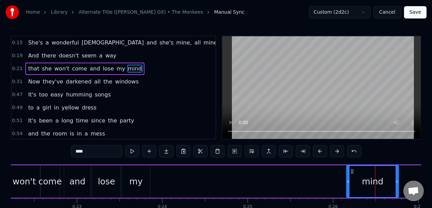
scroll to position [4, 0]
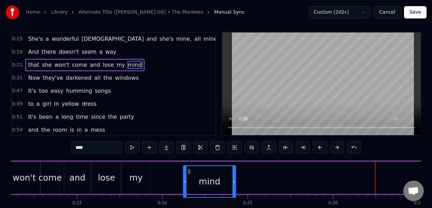
drag, startPoint x: 376, startPoint y: 171, endPoint x: 188, endPoint y: 159, distance: 188.5
click at [188, 159] on div "0:15 She's a wonderful [DEMOGRAPHIC_DATA] and she's mine, all mine 0:19 And the…" at bounding box center [216, 130] width 410 height 197
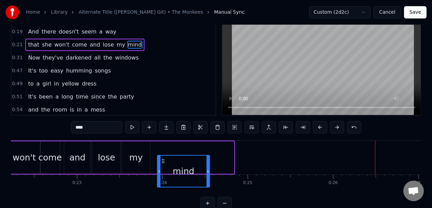
drag, startPoint x: 186, startPoint y: 167, endPoint x: 162, endPoint y: 169, distance: 25.0
click at [161, 164] on icon at bounding box center [162, 160] width 5 height 5
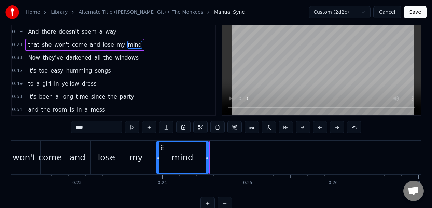
scroll to position [26, 0]
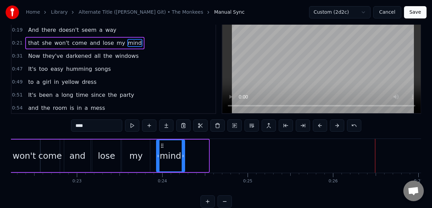
drag, startPoint x: 207, startPoint y: 157, endPoint x: 184, endPoint y: 159, distance: 23.3
click at [183, 159] on div at bounding box center [183, 155] width 3 height 31
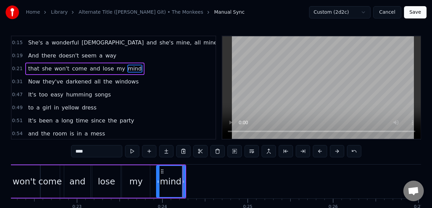
click at [143, 170] on div "my" at bounding box center [136, 181] width 28 height 32
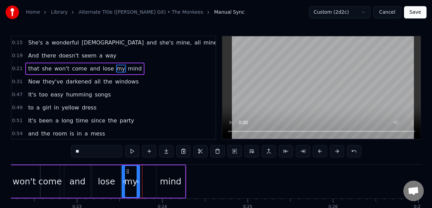
drag, startPoint x: 149, startPoint y: 175, endPoint x: 138, endPoint y: 176, distance: 10.3
click at [138, 176] on div at bounding box center [138, 181] width 3 height 31
click at [162, 174] on div "mind" at bounding box center [170, 181] width 29 height 32
type input "****"
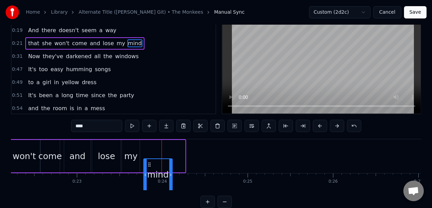
drag, startPoint x: 162, startPoint y: 172, endPoint x: 148, endPoint y: 170, distance: 13.7
click at [148, 167] on icon at bounding box center [148, 164] width 5 height 5
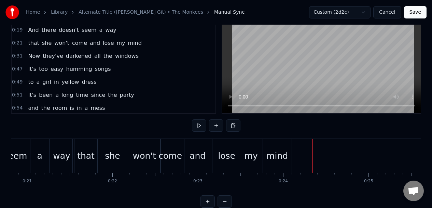
scroll to position [0, 1741]
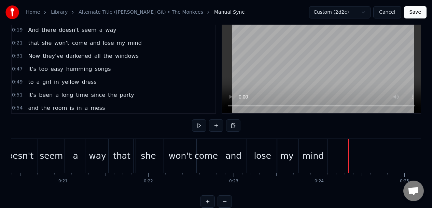
click at [209, 147] on div "come" at bounding box center [205, 156] width 19 height 34
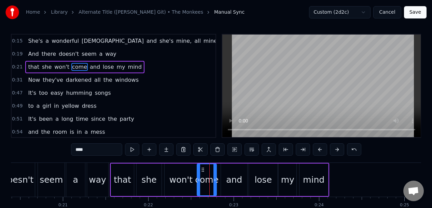
scroll to position [0, 0]
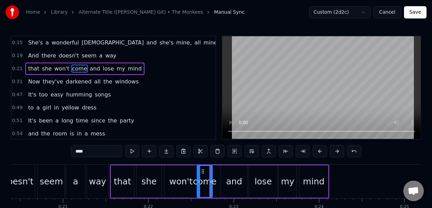
drag, startPoint x: 215, startPoint y: 169, endPoint x: 211, endPoint y: 169, distance: 3.8
click at [211, 169] on div at bounding box center [210, 181] width 3 height 31
click at [227, 171] on div "and" at bounding box center [234, 181] width 26 height 32
type input "***"
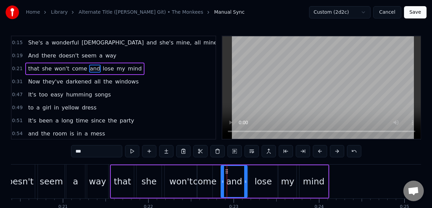
drag, startPoint x: 227, startPoint y: 170, endPoint x: 231, endPoint y: 172, distance: 4.6
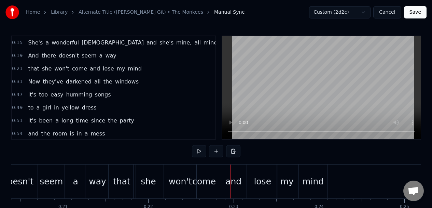
click at [229, 172] on div "and" at bounding box center [233, 181] width 26 height 34
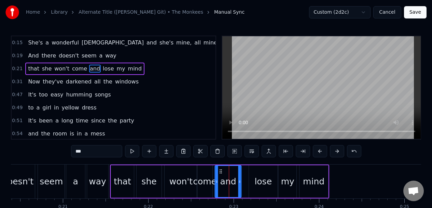
drag, startPoint x: 226, startPoint y: 170, endPoint x: 220, endPoint y: 170, distance: 5.5
click at [220, 170] on icon at bounding box center [220, 170] width 5 height 5
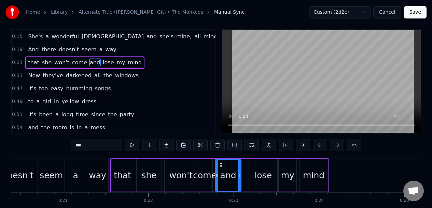
click at [257, 167] on div "lose" at bounding box center [263, 175] width 28 height 32
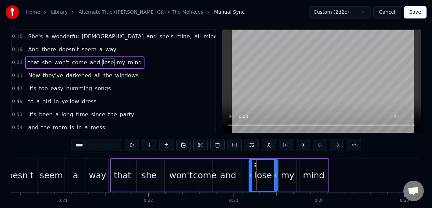
scroll to position [0, 0]
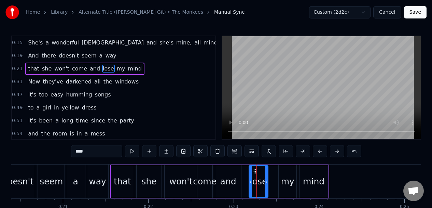
drag, startPoint x: 275, startPoint y: 171, endPoint x: 266, endPoint y: 172, distance: 9.4
click at [266, 172] on div at bounding box center [266, 181] width 3 height 31
click at [283, 171] on div "my" at bounding box center [288, 181] width 18 height 32
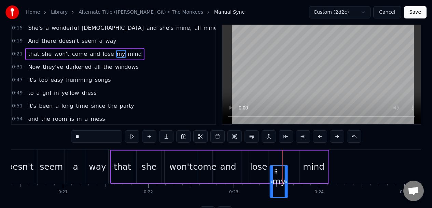
scroll to position [19, 0]
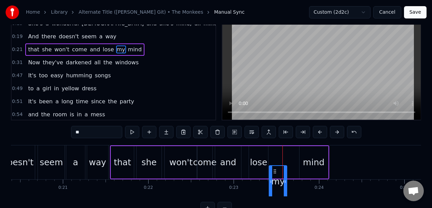
drag, startPoint x: 284, startPoint y: 170, endPoint x: 275, endPoint y: 168, distance: 9.6
click at [275, 168] on icon at bounding box center [274, 170] width 5 height 5
click at [306, 157] on div "mind" at bounding box center [314, 162] width 22 height 13
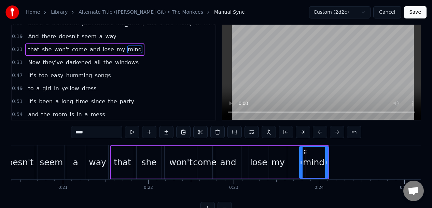
scroll to position [0, 0]
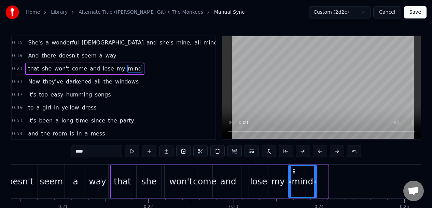
drag, startPoint x: 305, startPoint y: 168, endPoint x: 294, endPoint y: 170, distance: 11.4
click at [294, 170] on icon at bounding box center [293, 170] width 5 height 5
click at [25, 168] on div "doesn't" at bounding box center [18, 181] width 34 height 34
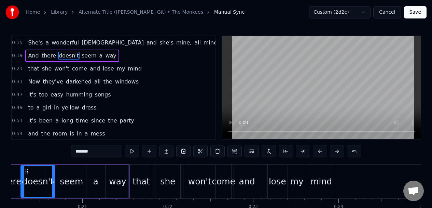
scroll to position [0, 1721]
click at [31, 170] on div "doesn't" at bounding box center [38, 181] width 33 height 31
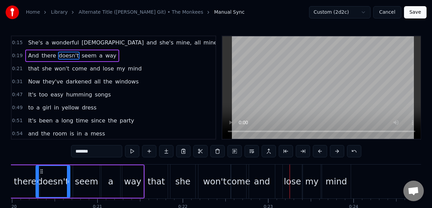
click at [223, 175] on div "won't" at bounding box center [214, 181] width 23 height 13
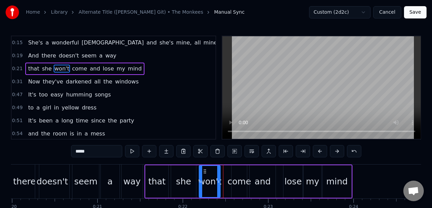
drag, startPoint x: 229, startPoint y: 174, endPoint x: 218, endPoint y: 174, distance: 11.3
click at [218, 174] on div at bounding box center [218, 181] width 3 height 31
click at [236, 172] on div "come" at bounding box center [239, 181] width 15 height 32
type input "****"
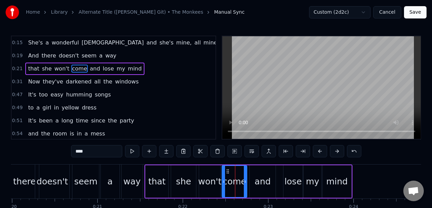
drag, startPoint x: 233, startPoint y: 172, endPoint x: 225, endPoint y: 173, distance: 8.6
click at [224, 174] on div at bounding box center [223, 181] width 3 height 31
drag, startPoint x: 246, startPoint y: 171, endPoint x: 242, endPoint y: 173, distance: 4.3
click at [241, 173] on div "come" at bounding box center [234, 181] width 25 height 32
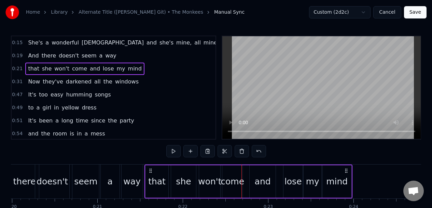
click at [258, 171] on div "and" at bounding box center [263, 181] width 26 height 32
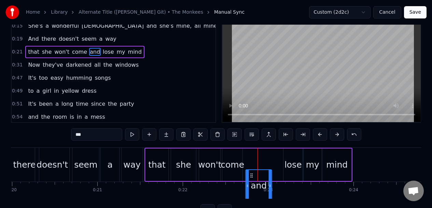
scroll to position [22, 0]
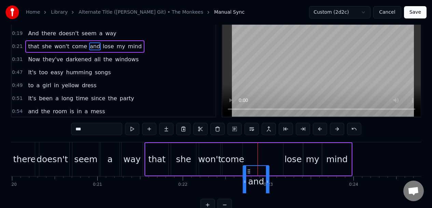
drag, startPoint x: 255, startPoint y: 169, endPoint x: 249, endPoint y: 166, distance: 6.7
click at [249, 166] on div "and" at bounding box center [255, 181] width 25 height 31
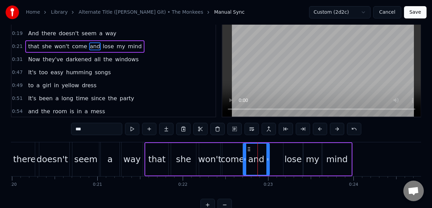
click at [128, 144] on div "way" at bounding box center [132, 159] width 21 height 34
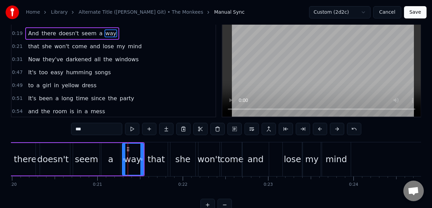
scroll to position [0, 0]
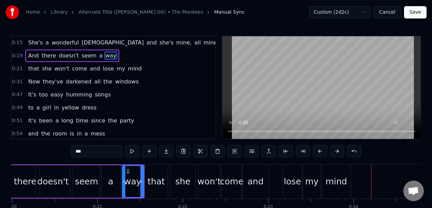
click at [40, 170] on div "doesn't" at bounding box center [53, 181] width 34 height 32
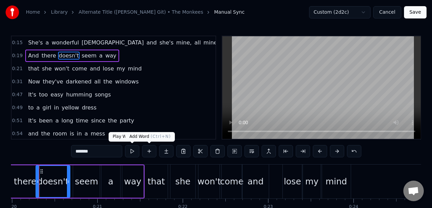
scroll to position [0, 1700]
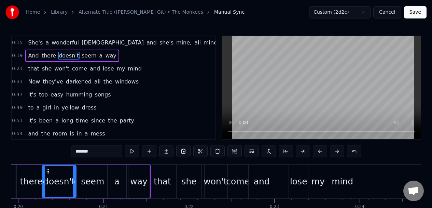
click at [20, 170] on div "there" at bounding box center [31, 181] width 29 height 32
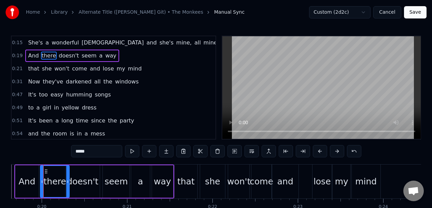
scroll to position [0, 1675]
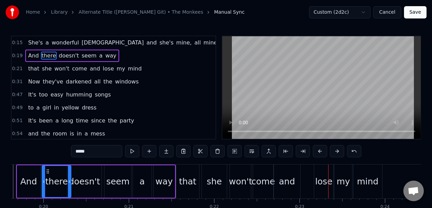
click at [283, 171] on div "and" at bounding box center [287, 181] width 26 height 34
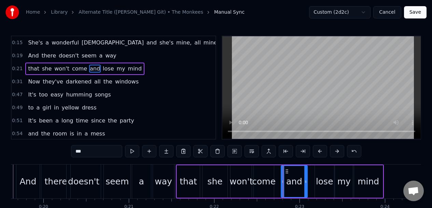
drag, startPoint x: 280, startPoint y: 170, endPoint x: 286, endPoint y: 170, distance: 6.5
click at [286, 170] on icon at bounding box center [286, 170] width 5 height 5
click at [269, 169] on div "come" at bounding box center [264, 181] width 20 height 32
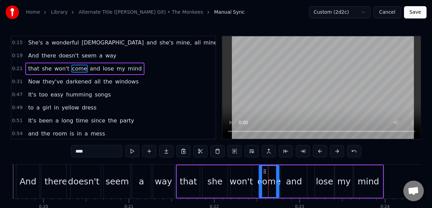
drag, startPoint x: 260, startPoint y: 169, endPoint x: 265, endPoint y: 169, distance: 5.1
click at [265, 169] on circle at bounding box center [265, 169] width 0 height 0
click at [57, 168] on div "there" at bounding box center [55, 181] width 29 height 34
type input "*****"
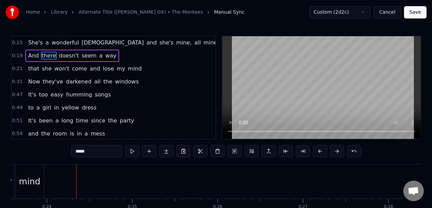
scroll to position [0, 2018]
click at [119, 96] on div "0:47 It's too easy humming songs" at bounding box center [114, 94] width 204 height 13
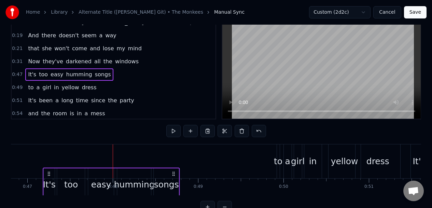
scroll to position [24, 0]
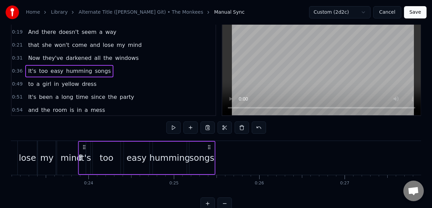
scroll to position [0, 1963]
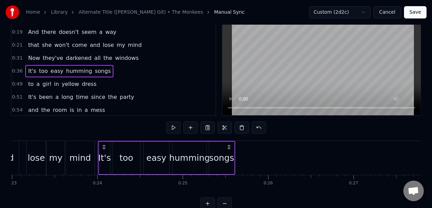
drag, startPoint x: 37, startPoint y: 146, endPoint x: 103, endPoint y: 157, distance: 67.2
click at [103, 157] on div "It's too easy humming songs" at bounding box center [166, 158] width 137 height 34
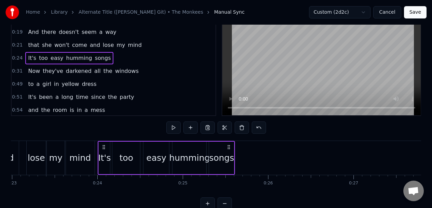
click at [125, 149] on div "too" at bounding box center [126, 157] width 28 height 32
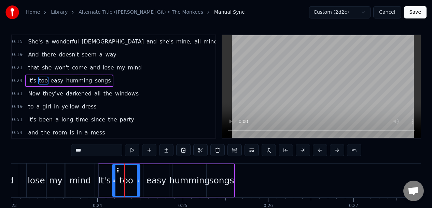
scroll to position [0, 0]
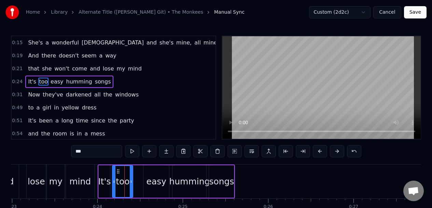
drag, startPoint x: 139, startPoint y: 171, endPoint x: 132, endPoint y: 173, distance: 7.1
click at [132, 173] on div at bounding box center [131, 181] width 3 height 31
click at [152, 172] on div "easy" at bounding box center [156, 181] width 26 height 32
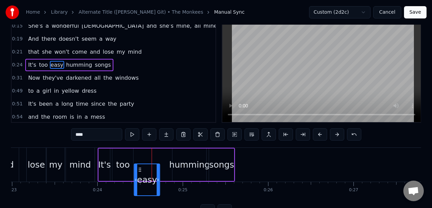
scroll to position [21, 0]
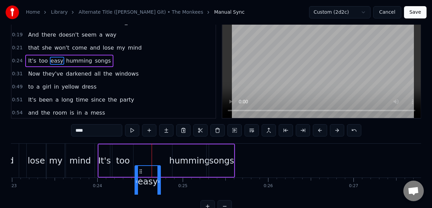
drag, startPoint x: 149, startPoint y: 170, endPoint x: 142, endPoint y: 165, distance: 8.5
click at [141, 165] on div "easy" at bounding box center [148, 181] width 26 height 32
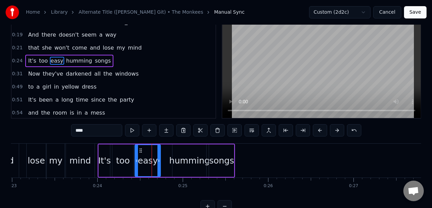
click at [191, 152] on div "humming" at bounding box center [189, 160] width 34 height 32
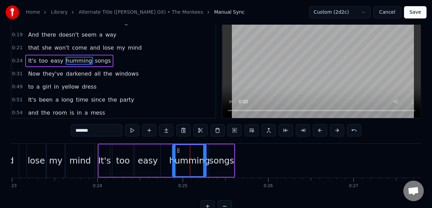
scroll to position [0, 0]
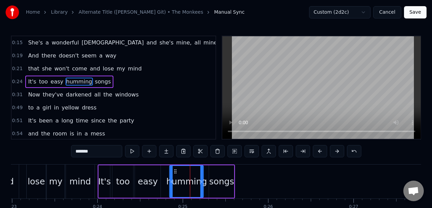
click at [174, 169] on icon at bounding box center [175, 170] width 5 height 5
click at [173, 170] on icon at bounding box center [175, 170] width 5 height 5
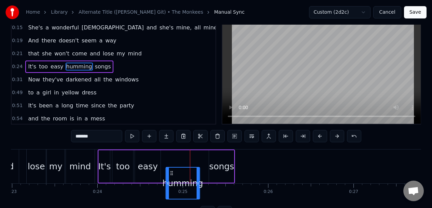
scroll to position [17, 0]
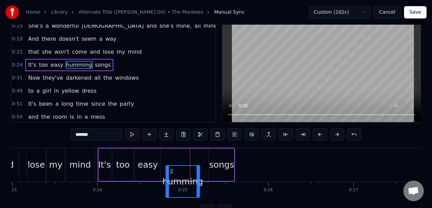
drag, startPoint x: 176, startPoint y: 170, endPoint x: 170, endPoint y: 165, distance: 7.3
click at [170, 166] on div "humming" at bounding box center [182, 181] width 33 height 31
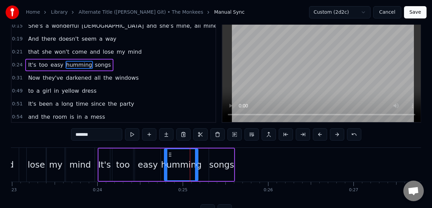
click at [214, 153] on div "songs" at bounding box center [221, 164] width 25 height 32
type input "*****"
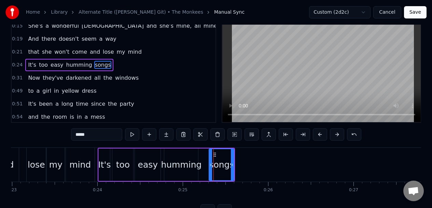
scroll to position [0, 0]
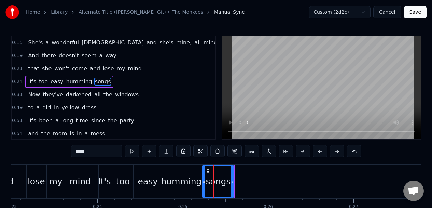
drag, startPoint x: 211, startPoint y: 171, endPoint x: 204, endPoint y: 172, distance: 6.9
click at [204, 172] on div at bounding box center [203, 181] width 3 height 31
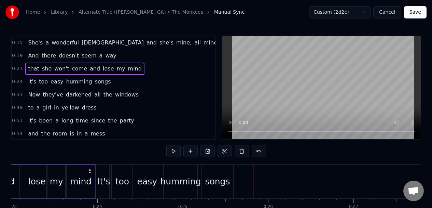
scroll to position [0, 1939]
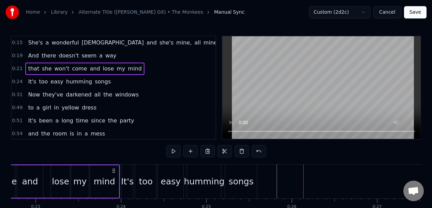
click at [243, 172] on div "songs" at bounding box center [241, 181] width 32 height 34
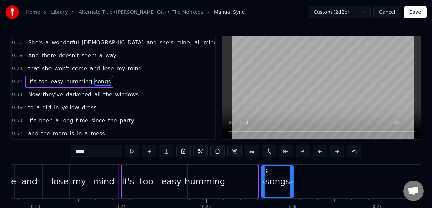
drag, startPoint x: 232, startPoint y: 171, endPoint x: 267, endPoint y: 165, distance: 36.3
click at [267, 166] on div "songs" at bounding box center [277, 181] width 31 height 31
click at [210, 173] on div "humming" at bounding box center [205, 181] width 34 height 32
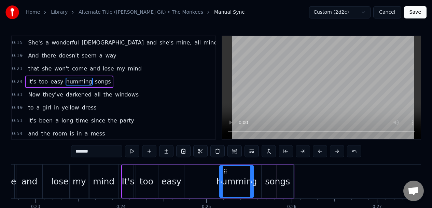
drag, startPoint x: 193, startPoint y: 171, endPoint x: 225, endPoint y: 168, distance: 31.9
click at [225, 168] on icon at bounding box center [225, 170] width 5 height 5
click at [172, 170] on div "easy" at bounding box center [171, 181] width 26 height 32
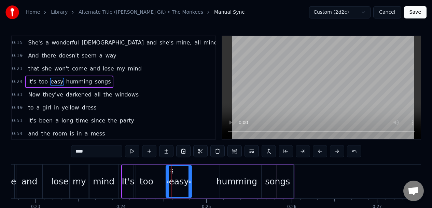
drag, startPoint x: 163, startPoint y: 170, endPoint x: 171, endPoint y: 168, distance: 8.4
click at [171, 168] on div "easy" at bounding box center [179, 181] width 25 height 31
drag, startPoint x: 190, startPoint y: 171, endPoint x: 205, endPoint y: 170, distance: 14.7
click at [205, 170] on div at bounding box center [205, 181] width 3 height 31
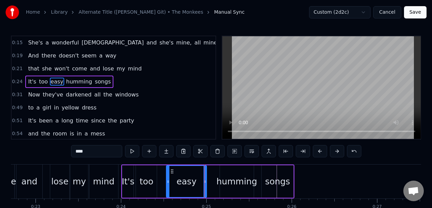
click at [148, 177] on div "too" at bounding box center [147, 181] width 14 height 13
type input "***"
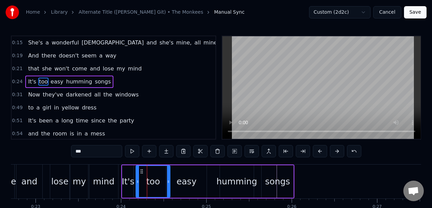
drag, startPoint x: 154, startPoint y: 176, endPoint x: 168, endPoint y: 174, distance: 13.5
click at [168, 174] on div at bounding box center [168, 181] width 3 height 31
click at [47, 169] on div "that she won't come and lose my mind" at bounding box center [16, 181] width 208 height 34
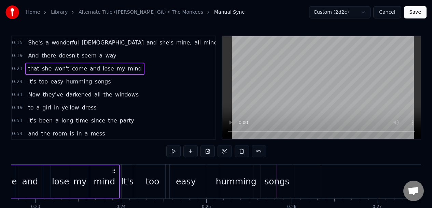
click at [108, 108] on div "0:49 to a girl in yellow dress" at bounding box center [114, 107] width 204 height 13
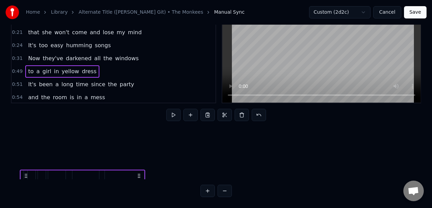
scroll to position [52, 2424]
drag, startPoint x: 51, startPoint y: 169, endPoint x: 30, endPoint y: 148, distance: 30.2
click at [30, 150] on div "She's a wonderful [DEMOGRAPHIC_DATA] and she's mine, all mine And there doesn't…" at bounding box center [216, 153] width 410 height 51
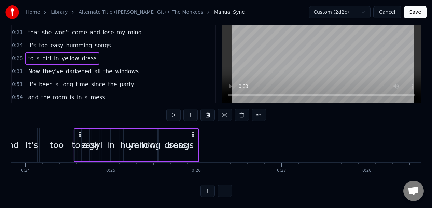
scroll to position [0, 2031]
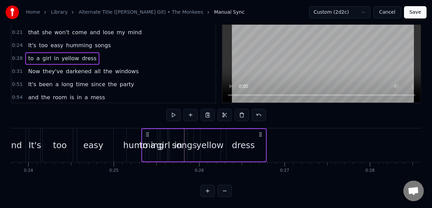
drag, startPoint x: 35, startPoint y: 129, endPoint x: 147, endPoint y: 117, distance: 112.6
click at [147, 117] on div "0:15 She's a wonderful [DEMOGRAPHIC_DATA] and she's mine, all mine 0:19 And the…" at bounding box center [216, 97] width 410 height 197
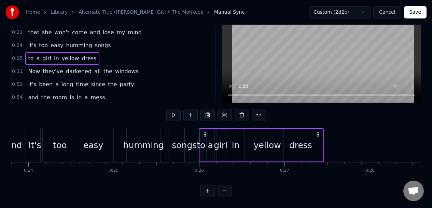
drag, startPoint x: 147, startPoint y: 129, endPoint x: 205, endPoint y: 120, distance: 58.1
click at [205, 128] on div "to a girl in yellow dress" at bounding box center [261, 145] width 125 height 34
drag, startPoint x: 204, startPoint y: 128, endPoint x: 208, endPoint y: 128, distance: 3.4
click at [208, 131] on icon at bounding box center [208, 133] width 5 height 5
click at [300, 139] on div "dress" at bounding box center [304, 145] width 23 height 13
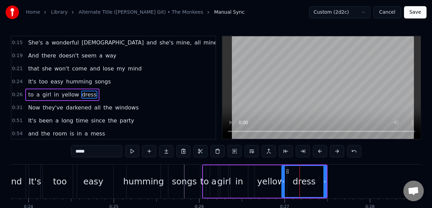
scroll to position [7, 0]
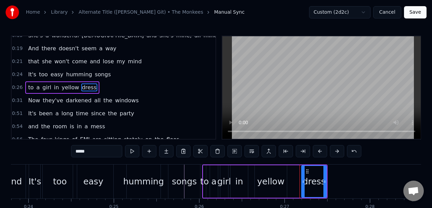
drag, startPoint x: 283, startPoint y: 191, endPoint x: 302, endPoint y: 185, distance: 18.8
click at [302, 187] on div at bounding box center [303, 181] width 3 height 31
click at [273, 182] on div "yellow" at bounding box center [270, 181] width 27 height 13
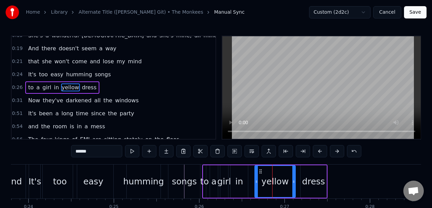
drag, startPoint x: 285, startPoint y: 187, endPoint x: 294, endPoint y: 184, distance: 8.8
click at [294, 186] on div at bounding box center [293, 181] width 3 height 31
click at [239, 174] on div "in" at bounding box center [239, 181] width 17 height 32
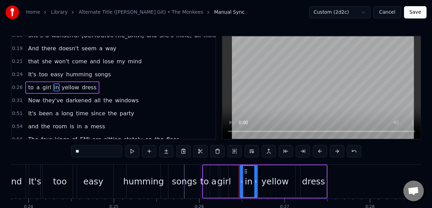
drag, startPoint x: 235, startPoint y: 170, endPoint x: 245, endPoint y: 168, distance: 9.4
click at [245, 168] on div "in" at bounding box center [248, 181] width 17 height 31
click at [226, 171] on div "girl" at bounding box center [224, 181] width 8 height 32
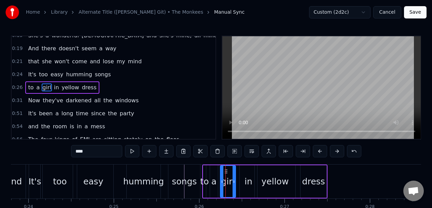
drag, startPoint x: 227, startPoint y: 174, endPoint x: 234, endPoint y: 174, distance: 7.5
click at [234, 175] on div at bounding box center [234, 181] width 3 height 31
click at [318, 169] on div "dress" at bounding box center [314, 181] width 26 height 32
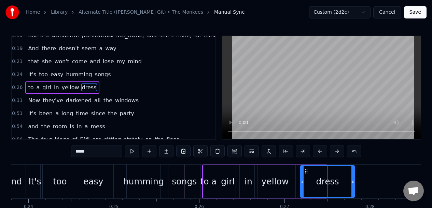
drag, startPoint x: 324, startPoint y: 174, endPoint x: 352, endPoint y: 172, distance: 28.1
click at [352, 172] on div at bounding box center [352, 181] width 3 height 31
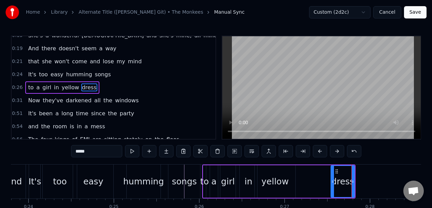
drag, startPoint x: 302, startPoint y: 185, endPoint x: 332, endPoint y: 181, distance: 30.4
click at [333, 181] on div at bounding box center [332, 181] width 3 height 31
click at [276, 175] on div "yellow" at bounding box center [275, 181] width 27 height 13
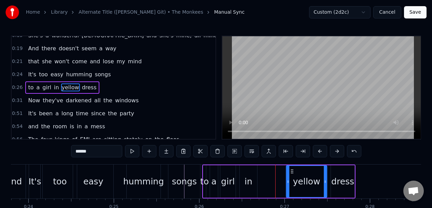
drag, startPoint x: 260, startPoint y: 170, endPoint x: 291, endPoint y: 169, distance: 31.1
click at [291, 170] on icon at bounding box center [291, 170] width 5 height 5
click at [250, 174] on div "in" at bounding box center [248, 181] width 17 height 32
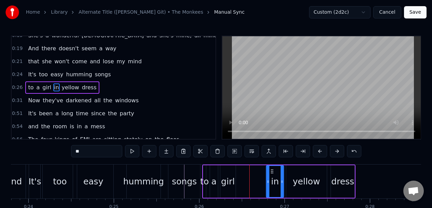
drag, startPoint x: 245, startPoint y: 170, endPoint x: 273, endPoint y: 168, distance: 27.5
click at [272, 169] on icon at bounding box center [271, 170] width 5 height 5
drag, startPoint x: 268, startPoint y: 174, endPoint x: 262, endPoint y: 174, distance: 5.5
click at [262, 174] on div at bounding box center [262, 181] width 3 height 31
click at [230, 171] on div "girl" at bounding box center [227, 181] width 15 height 32
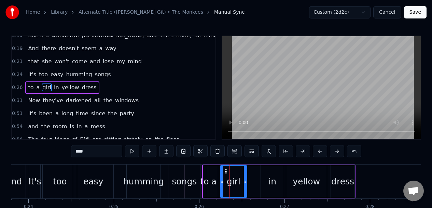
drag, startPoint x: 233, startPoint y: 174, endPoint x: 244, endPoint y: 173, distance: 11.3
click at [244, 173] on div at bounding box center [245, 181] width 3 height 31
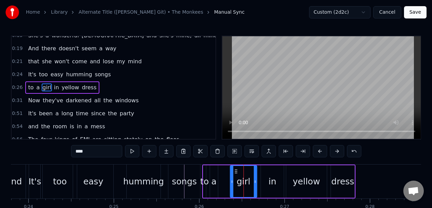
drag, startPoint x: 225, startPoint y: 171, endPoint x: 236, endPoint y: 170, distance: 10.3
click at [236, 170] on icon at bounding box center [235, 170] width 5 height 5
click at [232, 173] on div at bounding box center [232, 181] width 3 height 31
click at [216, 172] on div "a" at bounding box center [214, 181] width 8 height 32
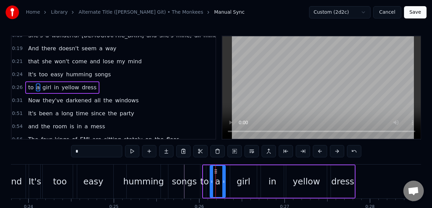
drag, startPoint x: 217, startPoint y: 172, endPoint x: 224, endPoint y: 172, distance: 7.5
click at [224, 172] on div at bounding box center [223, 181] width 3 height 31
drag, startPoint x: 215, startPoint y: 170, endPoint x: 223, endPoint y: 169, distance: 7.9
click at [205, 175] on div "to" at bounding box center [204, 181] width 9 height 13
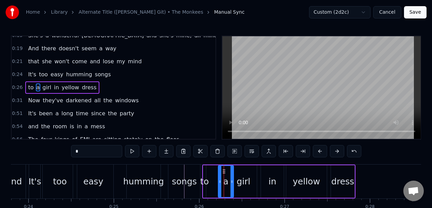
type input "**"
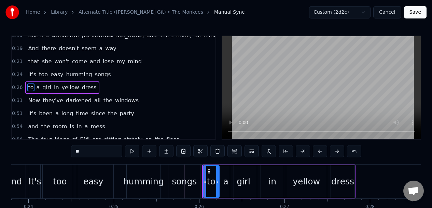
drag, startPoint x: 205, startPoint y: 178, endPoint x: 219, endPoint y: 176, distance: 13.5
click at [219, 176] on div at bounding box center [217, 181] width 3 height 31
click at [105, 87] on div "0:26 to a girl in yellow dress" at bounding box center [114, 87] width 204 height 13
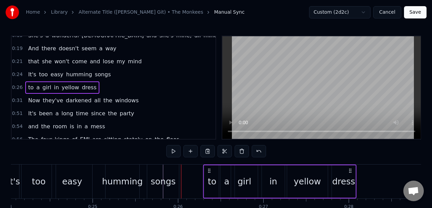
scroll to position [0, 2054]
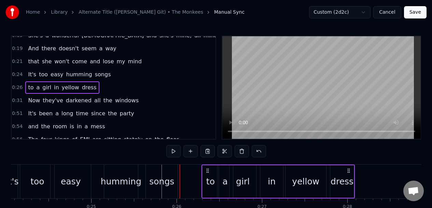
click at [348, 170] on icon at bounding box center [348, 170] width 5 height 5
click at [27, 171] on div "too" at bounding box center [37, 181] width 34 height 34
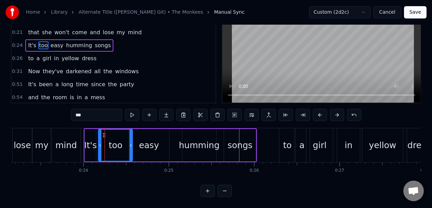
scroll to position [0, 1905]
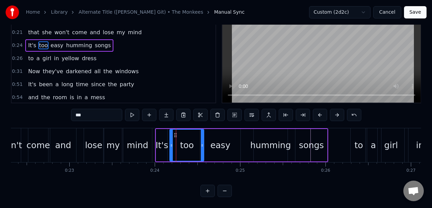
click at [73, 136] on div "and" at bounding box center [63, 145] width 26 height 34
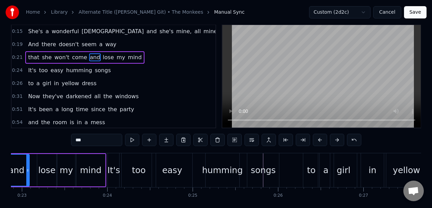
scroll to position [0, 1929]
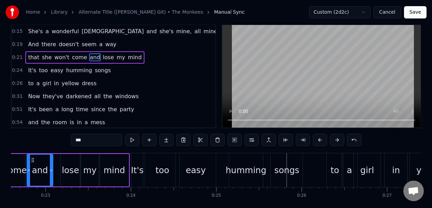
click at [137, 162] on div "It's" at bounding box center [136, 170] width 11 height 34
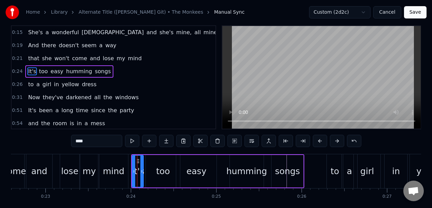
scroll to position [0, 0]
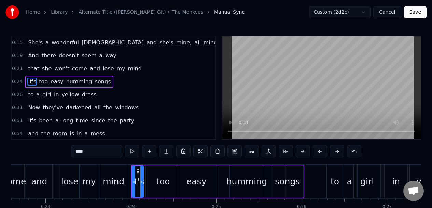
click at [155, 174] on div "too" at bounding box center [163, 181] width 34 height 32
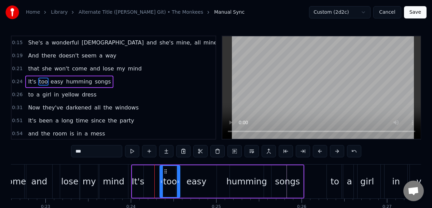
drag, startPoint x: 147, startPoint y: 179, endPoint x: 161, endPoint y: 177, distance: 14.1
click at [161, 177] on div at bounding box center [161, 181] width 3 height 31
click at [139, 175] on div "It's" at bounding box center [137, 181] width 13 height 13
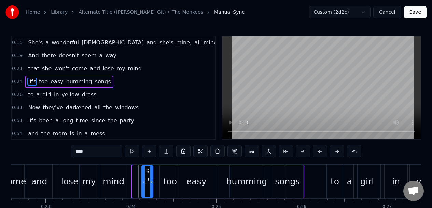
drag, startPoint x: 137, startPoint y: 170, endPoint x: 147, endPoint y: 169, distance: 9.7
click at [147, 169] on icon at bounding box center [147, 170] width 5 height 5
drag, startPoint x: 152, startPoint y: 172, endPoint x: 155, endPoint y: 172, distance: 3.8
click at [155, 172] on div at bounding box center [155, 181] width 3 height 31
click at [22, 169] on div "come" at bounding box center [14, 181] width 20 height 34
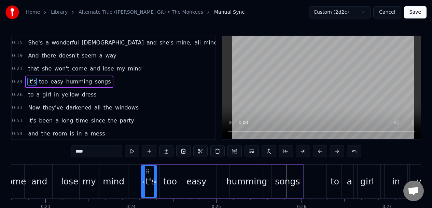
type input "****"
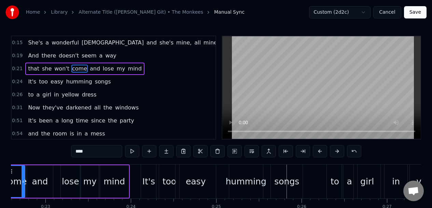
scroll to position [0, 1905]
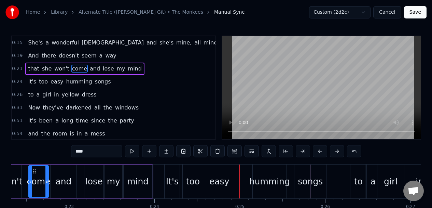
click at [109, 82] on div "0:24 It's too easy humming songs" at bounding box center [114, 81] width 204 height 13
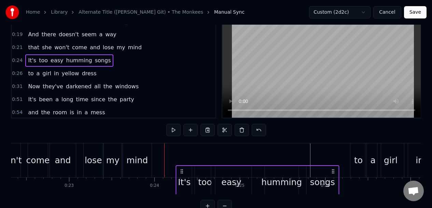
scroll to position [22, 0]
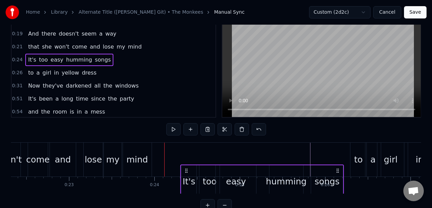
drag, startPoint x: 322, startPoint y: 171, endPoint x: 338, endPoint y: 166, distance: 17.0
click at [338, 166] on div "It's too easy humming songs" at bounding box center [262, 181] width 164 height 34
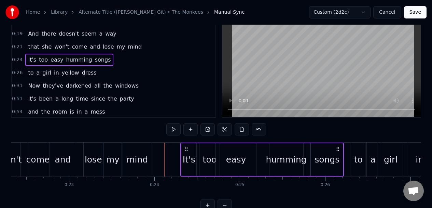
click at [30, 150] on div "come" at bounding box center [38, 159] width 20 height 34
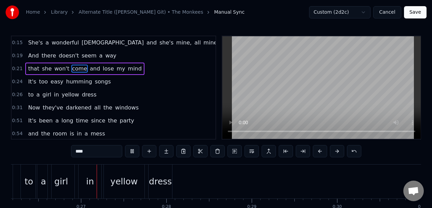
scroll to position [0, 2248]
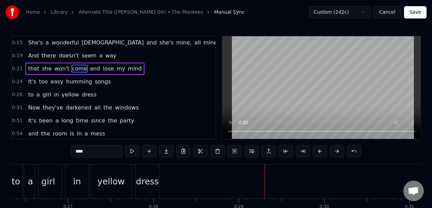
click at [131, 122] on div "0:51 It's been a long time since the party" at bounding box center [114, 120] width 204 height 13
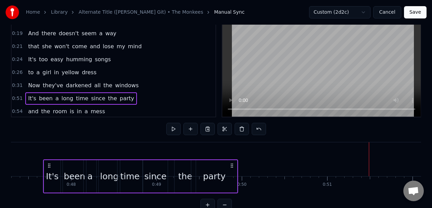
scroll to position [24, 0]
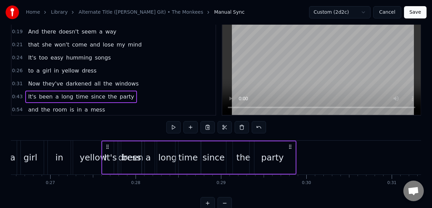
scroll to position [0, 2265]
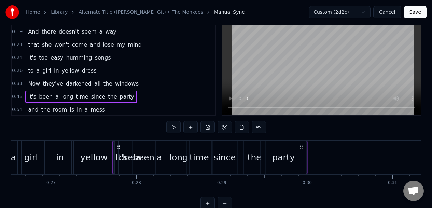
drag, startPoint x: 33, startPoint y: 145, endPoint x: 118, endPoint y: 141, distance: 85.2
click at [118, 141] on div "It's been a long time since the party" at bounding box center [209, 157] width 195 height 34
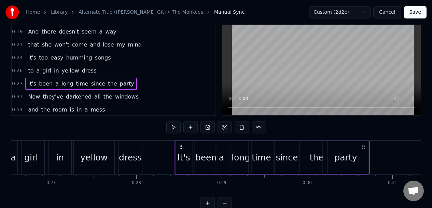
drag, startPoint x: 118, startPoint y: 145, endPoint x: 180, endPoint y: 142, distance: 61.9
click at [181, 143] on div "It's been a long time since the party" at bounding box center [271, 157] width 195 height 34
click at [53, 145] on div "in" at bounding box center [59, 157] width 23 height 34
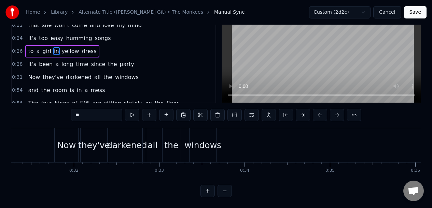
scroll to position [0, 2622]
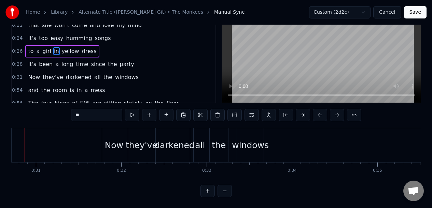
click at [143, 75] on div "0:31 Now they've darkened all the windows" at bounding box center [114, 77] width 204 height 13
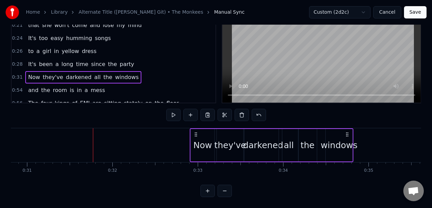
drag, startPoint x: 261, startPoint y: 128, endPoint x: 351, endPoint y: 123, distance: 90.3
click at [351, 128] on div "Now they've darkened all the windows" at bounding box center [272, 145] width 164 height 34
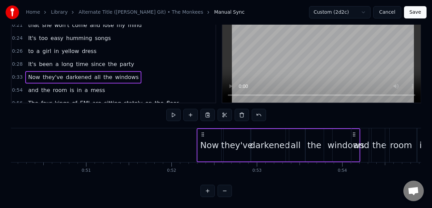
scroll to position [0, 4282]
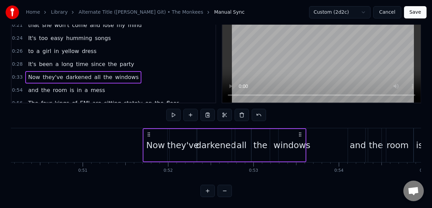
drag, startPoint x: 349, startPoint y: 127, endPoint x: 300, endPoint y: 130, distance: 49.6
click at [300, 131] on icon at bounding box center [299, 133] width 5 height 5
click at [141, 86] on div "0:54 and the room is in a mess" at bounding box center [114, 90] width 204 height 13
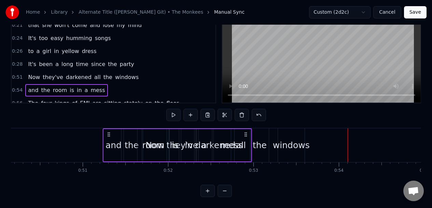
drag, startPoint x: 353, startPoint y: 130, endPoint x: 108, endPoint y: 127, distance: 244.9
click at [108, 131] on icon at bounding box center [108, 133] width 5 height 5
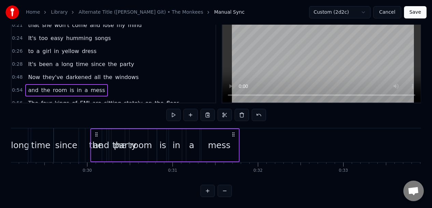
scroll to position [0, 2482]
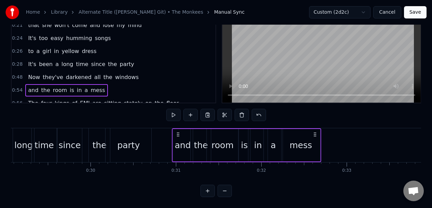
drag, startPoint x: 352, startPoint y: 130, endPoint x: 176, endPoint y: 142, distance: 176.3
click at [176, 143] on div "and the room is in a mess" at bounding box center [246, 145] width 149 height 34
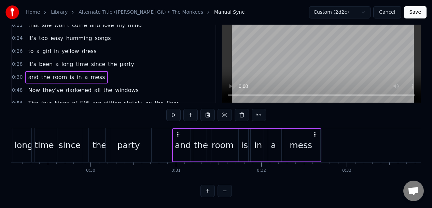
click at [298, 139] on div "mess" at bounding box center [301, 145] width 23 height 13
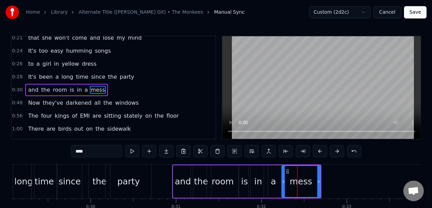
scroll to position [33, 0]
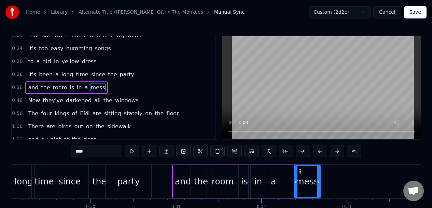
drag, startPoint x: 281, startPoint y: 172, endPoint x: 294, endPoint y: 171, distance: 12.3
click at [294, 171] on div "mess" at bounding box center [307, 181] width 27 height 32
click at [278, 173] on div "a" at bounding box center [273, 181] width 19 height 32
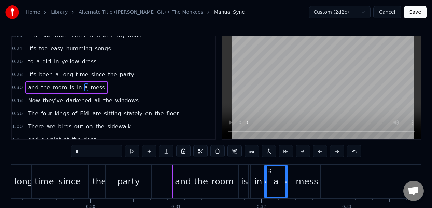
drag, startPoint x: 281, startPoint y: 176, endPoint x: 286, endPoint y: 176, distance: 5.1
click at [286, 176] on div at bounding box center [286, 181] width 3 height 31
click at [271, 171] on icon at bounding box center [270, 170] width 5 height 5
click at [50, 170] on div "time" at bounding box center [44, 181] width 25 height 34
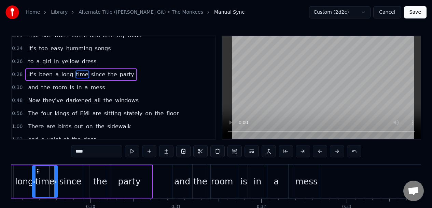
scroll to position [20, 0]
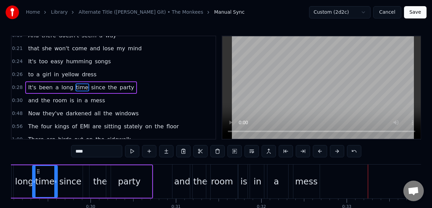
click at [309, 175] on div "mess" at bounding box center [306, 181] width 23 height 13
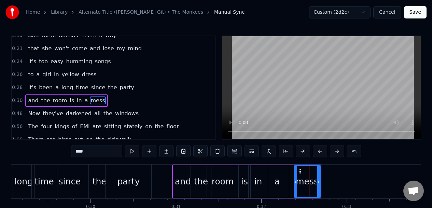
scroll to position [33, 0]
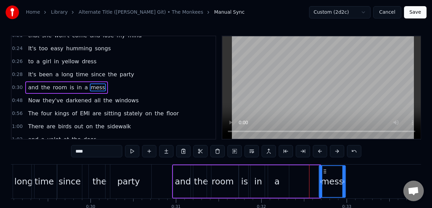
drag, startPoint x: 300, startPoint y: 170, endPoint x: 325, endPoint y: 170, distance: 24.9
click at [325, 170] on icon at bounding box center [324, 170] width 5 height 5
click at [280, 173] on div "a" at bounding box center [277, 181] width 24 height 32
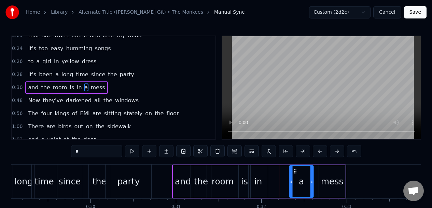
drag, startPoint x: 271, startPoint y: 171, endPoint x: 296, endPoint y: 171, distance: 24.6
click at [296, 171] on circle at bounding box center [296, 171] width 0 height 0
click at [261, 169] on div "in" at bounding box center [258, 181] width 19 height 32
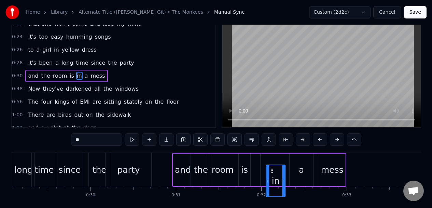
drag, startPoint x: 254, startPoint y: 170, endPoint x: 271, endPoint y: 170, distance: 17.4
click at [271, 170] on icon at bounding box center [271, 170] width 5 height 5
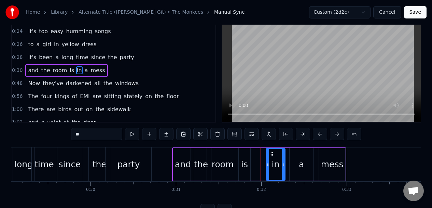
click at [245, 156] on div "is" at bounding box center [245, 164] width 12 height 32
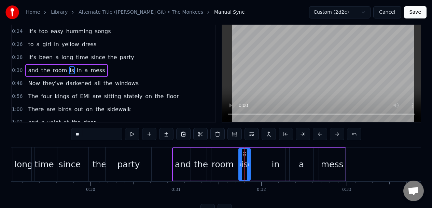
scroll to position [0, 0]
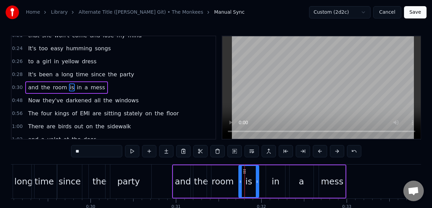
drag, startPoint x: 250, startPoint y: 172, endPoint x: 257, endPoint y: 172, distance: 7.5
click at [257, 172] on div "is" at bounding box center [248, 181] width 21 height 32
drag, startPoint x: 244, startPoint y: 170, endPoint x: 249, endPoint y: 170, distance: 4.8
click at [249, 170] on icon at bounding box center [248, 170] width 5 height 5
click at [73, 171] on div "since" at bounding box center [69, 181] width 25 height 34
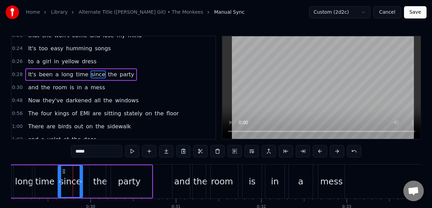
scroll to position [20, 0]
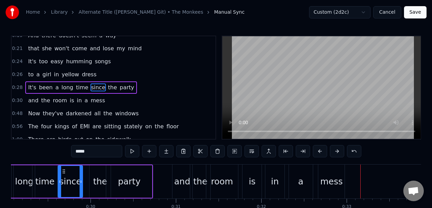
click at [297, 167] on div "a" at bounding box center [301, 181] width 24 height 34
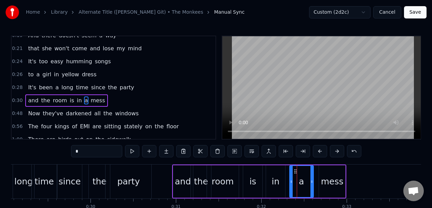
scroll to position [33, 0]
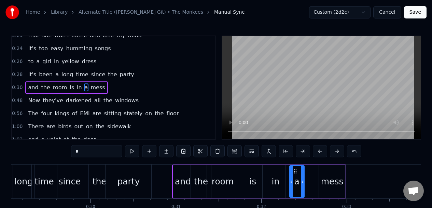
drag, startPoint x: 311, startPoint y: 171, endPoint x: 304, endPoint y: 172, distance: 7.6
click at [303, 172] on div at bounding box center [302, 181] width 3 height 31
click at [324, 172] on div "mess" at bounding box center [332, 181] width 26 height 32
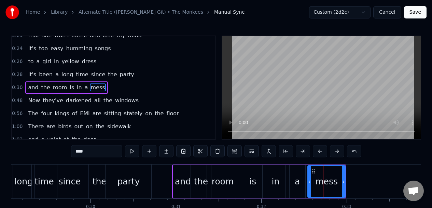
drag, startPoint x: 320, startPoint y: 177, endPoint x: 309, endPoint y: 177, distance: 11.3
click at [309, 177] on div at bounding box center [309, 181] width 3 height 31
click at [71, 171] on div "since" at bounding box center [69, 181] width 25 height 34
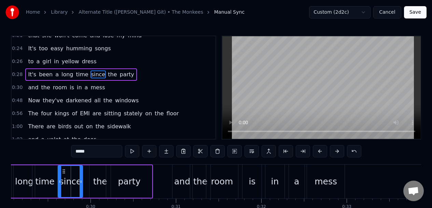
scroll to position [20, 0]
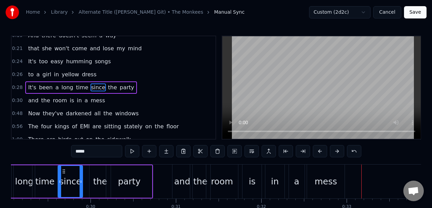
click at [253, 172] on div "is" at bounding box center [251, 181] width 19 height 34
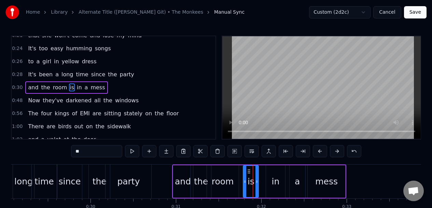
drag, startPoint x: 260, startPoint y: 176, endPoint x: 256, endPoint y: 177, distance: 3.8
click at [256, 177] on div at bounding box center [256, 181] width 3 height 31
click at [276, 173] on div "in" at bounding box center [275, 181] width 19 height 32
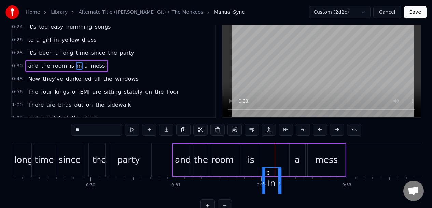
scroll to position [23, 0]
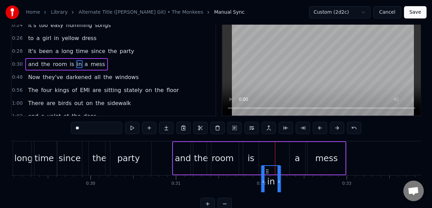
drag, startPoint x: 271, startPoint y: 171, endPoint x: 266, endPoint y: 169, distance: 5.1
click at [266, 169] on icon at bounding box center [267, 170] width 5 height 5
click at [296, 148] on div "a" at bounding box center [298, 158] width 16 height 32
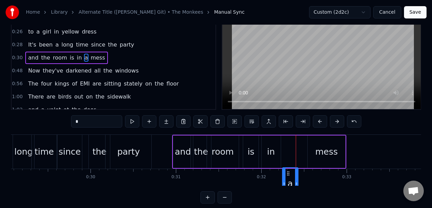
scroll to position [34, 0]
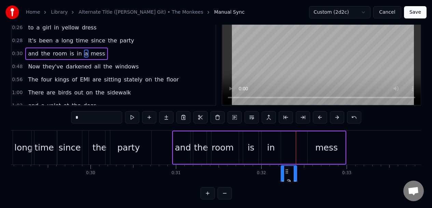
drag, startPoint x: 295, startPoint y: 170, endPoint x: 286, endPoint y: 168, distance: 9.4
click at [286, 168] on icon at bounding box center [286, 170] width 5 height 5
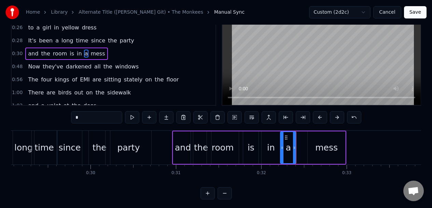
click at [317, 139] on div "mess" at bounding box center [327, 147] width 38 height 32
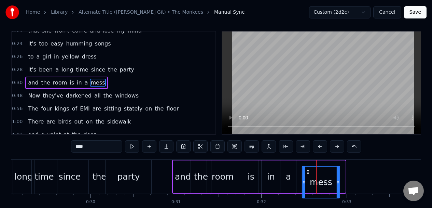
scroll to position [7, 0]
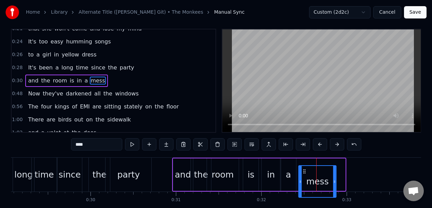
drag, startPoint x: 313, startPoint y: 170, endPoint x: 304, endPoint y: 168, distance: 9.4
click at [304, 168] on icon at bounding box center [304, 170] width 5 height 5
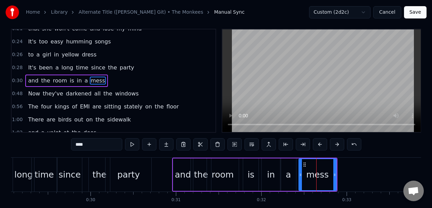
click at [38, 165] on div "time" at bounding box center [44, 174] width 25 height 34
type input "****"
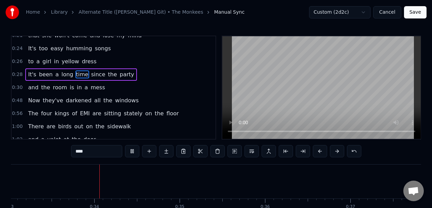
scroll to position [0, 2833]
click at [173, 114] on div "0:56 The four kings of EMI are sitting stately on the floor" at bounding box center [114, 113] width 204 height 13
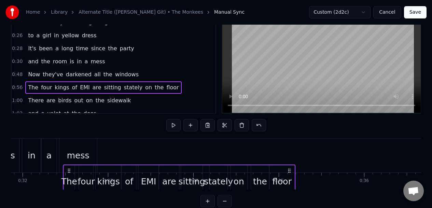
scroll to position [0, 2709]
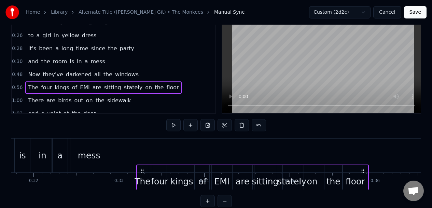
drag, startPoint x: 52, startPoint y: 170, endPoint x: 143, endPoint y: 133, distance: 98.7
click at [143, 134] on div "0:15 She's a wonderful [DEMOGRAPHIC_DATA] and she's mine, all mine 0:19 And the…" at bounding box center [216, 108] width 410 height 197
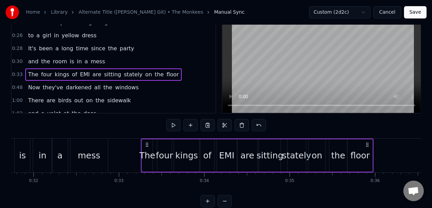
drag, startPoint x: 141, startPoint y: 144, endPoint x: 146, endPoint y: 143, distance: 4.8
click at [146, 143] on icon at bounding box center [146, 144] width 5 height 5
click at [59, 143] on div "a" at bounding box center [60, 155] width 16 height 34
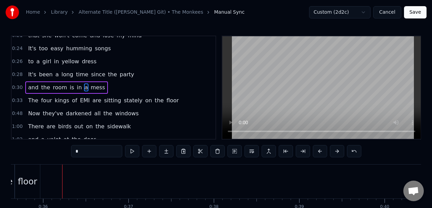
scroll to position [0, 3058]
click at [172, 100] on div "0:33 The four kings of EMI are sitting stately on the floor" at bounding box center [114, 100] width 204 height 13
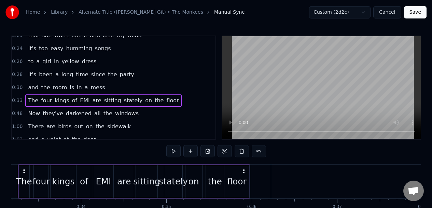
scroll to position [0, 2805]
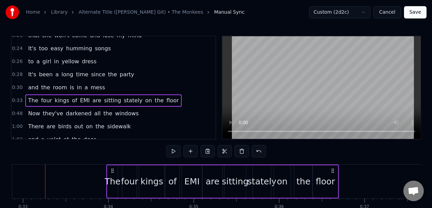
drag, startPoint x: 271, startPoint y: 171, endPoint x: 333, endPoint y: 159, distance: 62.2
click at [333, 160] on div "0:15 She's a wonderful [DEMOGRAPHIC_DATA] and she's mine, all mine 0:19 And the…" at bounding box center [216, 134] width 410 height 197
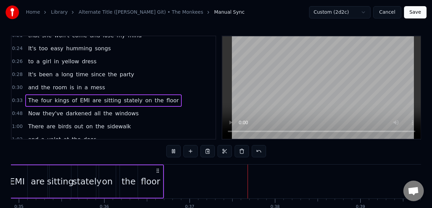
scroll to position [0, 3154]
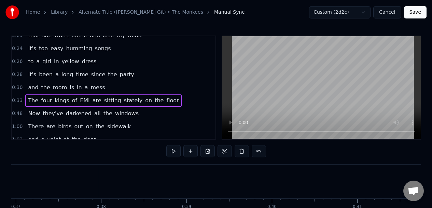
click at [30, 101] on span "The" at bounding box center [33, 100] width 12 height 8
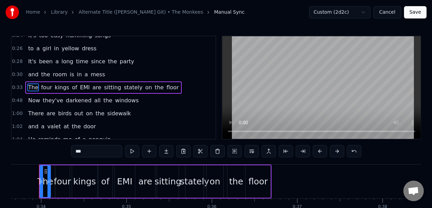
scroll to position [0, 2866]
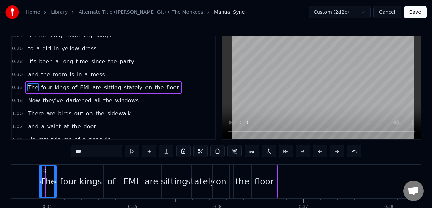
drag, startPoint x: 47, startPoint y: 179, endPoint x: 40, endPoint y: 179, distance: 7.2
click at [40, 179] on icon at bounding box center [40, 181] width 3 height 5
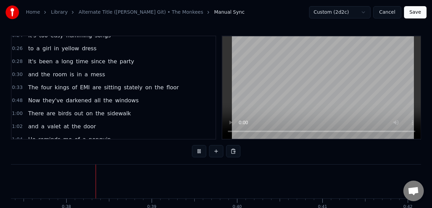
scroll to position [0, 3198]
click at [166, 86] on span "floor" at bounding box center [173, 87] width 14 height 8
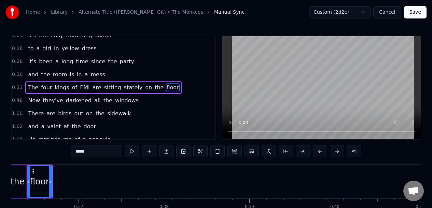
scroll to position [0, 3072]
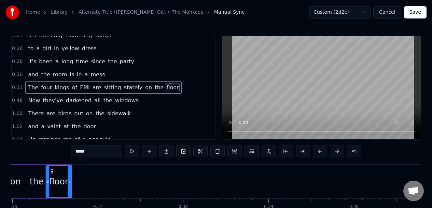
click at [177, 93] on div "0:33 The four kings of EMI are sitting stately on the floor" at bounding box center [114, 87] width 204 height 13
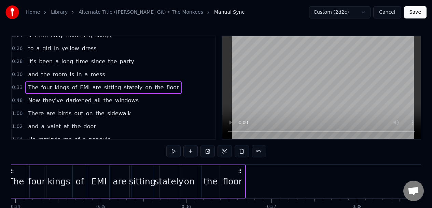
scroll to position [0, 2859]
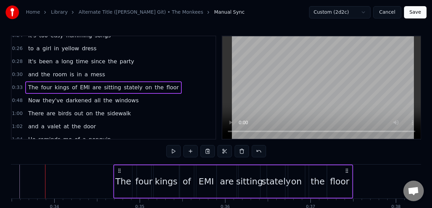
drag, startPoint x: 278, startPoint y: 170, endPoint x: 346, endPoint y: 164, distance: 68.6
click at [346, 164] on div "The four kings of EMI are sitting stately on the floor" at bounding box center [233, 181] width 240 height 34
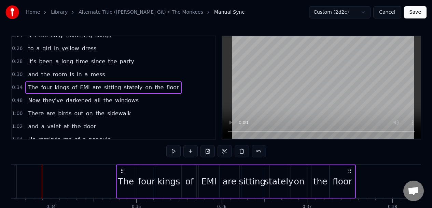
scroll to position [0, 2866]
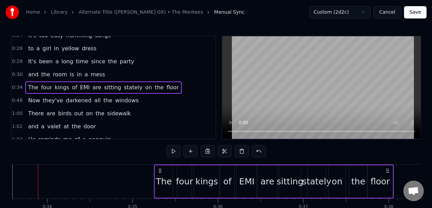
drag, startPoint x: 347, startPoint y: 168, endPoint x: 387, endPoint y: 165, distance: 40.4
click at [387, 167] on div "The four kings of EMI are sitting stately on the floor" at bounding box center [274, 181] width 240 height 34
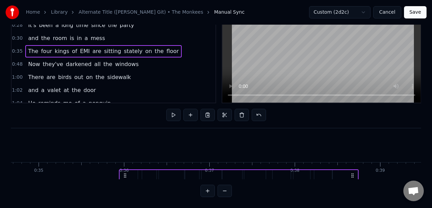
scroll to position [41, 0]
drag, startPoint x: 387, startPoint y: 170, endPoint x: 352, endPoint y: 181, distance: 36.6
click at [352, 181] on div "0:15 She's a wonderful [DEMOGRAPHIC_DATA] and she's mine, all mine 0:19 And the…" at bounding box center [216, 97] width 410 height 197
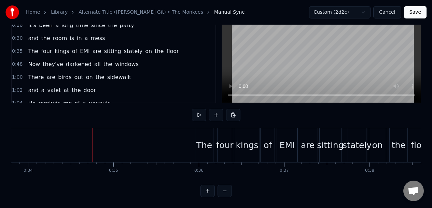
scroll to position [0, 2791]
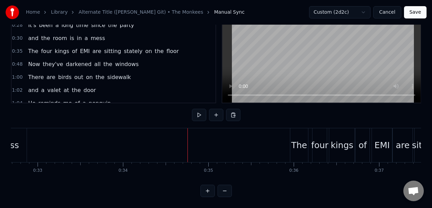
click at [19, 128] on div "mess" at bounding box center [8, 145] width 38 height 34
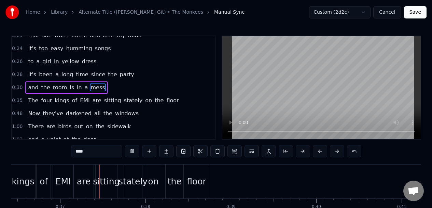
scroll to position [0, 3123]
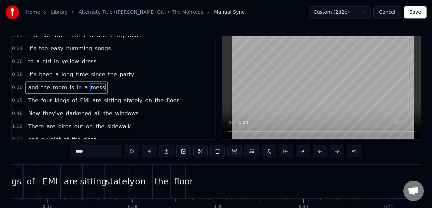
click at [33, 99] on span "The" at bounding box center [33, 100] width 12 height 8
type input "***"
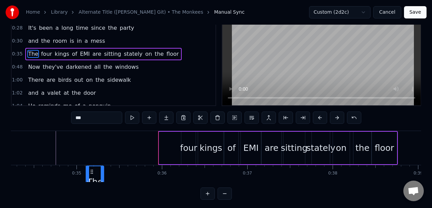
scroll to position [34, 0]
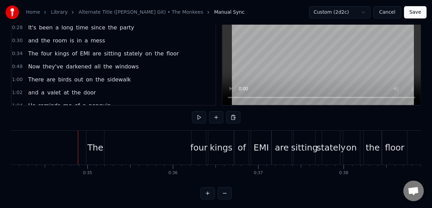
click at [174, 52] on div "0:34 The four kings of EMI are sitting stately on the floor" at bounding box center [114, 53] width 204 height 13
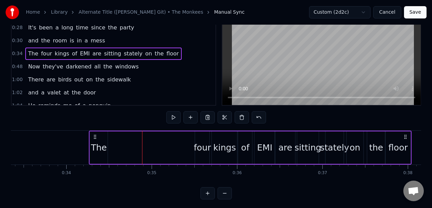
scroll to position [0, 2845]
drag, startPoint x: 92, startPoint y: 137, endPoint x: 95, endPoint y: 138, distance: 3.7
click at [95, 138] on icon at bounding box center [95, 136] width 5 height 5
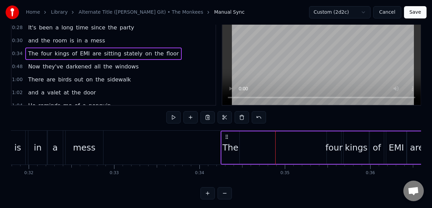
scroll to position [0, 2619]
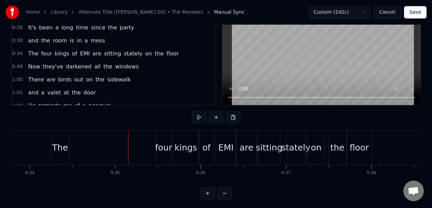
scroll to position [0, 2872]
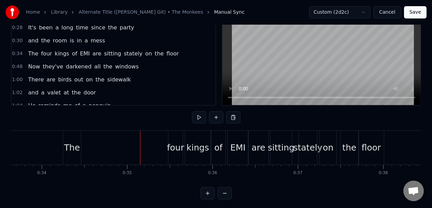
click at [71, 131] on div "The" at bounding box center [72, 147] width 18 height 34
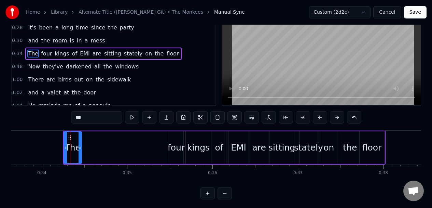
scroll to position [0, 0]
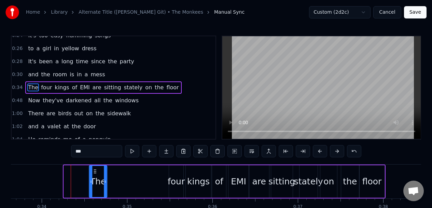
drag, startPoint x: 69, startPoint y: 170, endPoint x: 94, endPoint y: 166, distance: 25.5
click at [94, 166] on div "The" at bounding box center [97, 181] width 17 height 31
click at [172, 170] on div "four" at bounding box center [176, 181] width 14 height 32
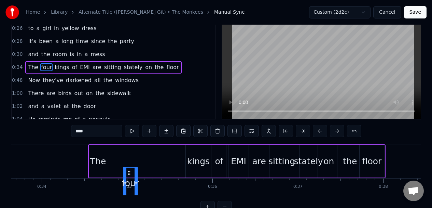
scroll to position [22, 0]
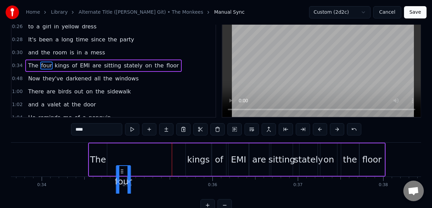
drag, startPoint x: 174, startPoint y: 170, endPoint x: 122, endPoint y: 164, distance: 52.2
click at [121, 164] on div "The four kings of EMI are sitting stately on the floor" at bounding box center [236, 159] width 297 height 34
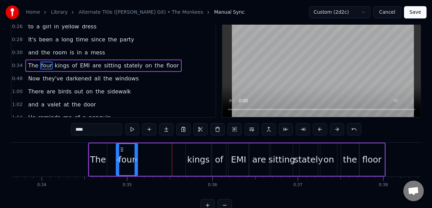
drag, startPoint x: 130, startPoint y: 164, endPoint x: 136, endPoint y: 164, distance: 6.5
click at [136, 164] on div at bounding box center [136, 159] width 3 height 31
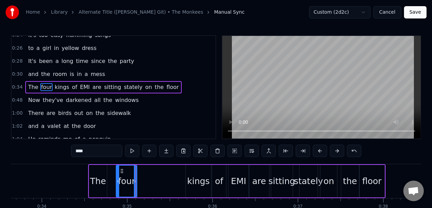
scroll to position [0, 0]
click at [190, 168] on div "kings" at bounding box center [198, 181] width 25 height 32
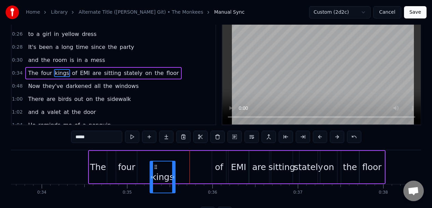
scroll to position [18, 0]
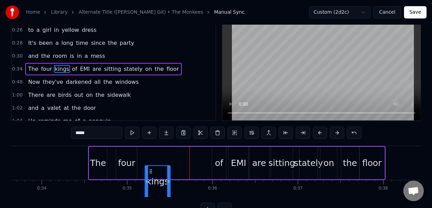
drag, startPoint x: 191, startPoint y: 170, endPoint x: 151, endPoint y: 170, distance: 39.6
click at [150, 170] on icon at bounding box center [150, 170] width 5 height 5
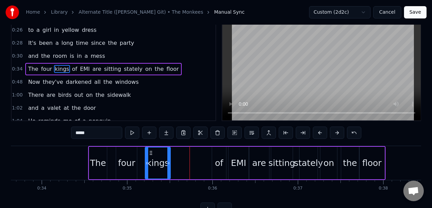
click at [223, 155] on div "of" at bounding box center [219, 162] width 14 height 32
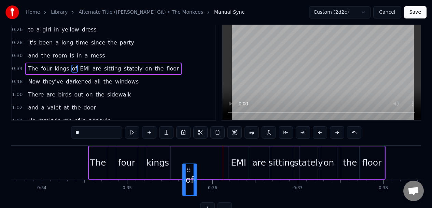
scroll to position [23, 0]
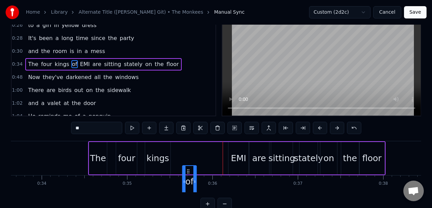
drag, startPoint x: 217, startPoint y: 170, endPoint x: 187, endPoint y: 168, distance: 29.5
click at [187, 168] on div "of" at bounding box center [189, 181] width 13 height 31
click at [238, 150] on div "EMI" at bounding box center [238, 158] width 20 height 32
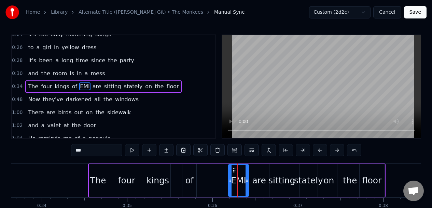
scroll to position [0, 0]
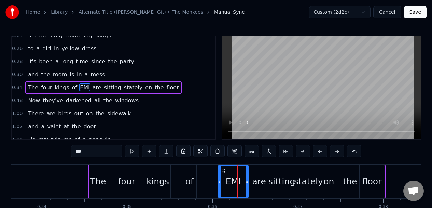
drag, startPoint x: 230, startPoint y: 171, endPoint x: 219, endPoint y: 173, distance: 11.1
click at [219, 173] on div at bounding box center [219, 181] width 3 height 31
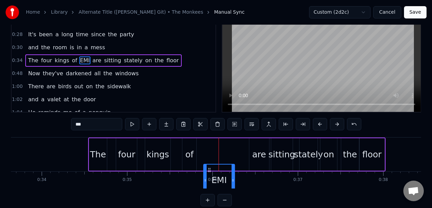
drag, startPoint x: 223, startPoint y: 170, endPoint x: 210, endPoint y: 170, distance: 13.7
click at [210, 170] on icon at bounding box center [209, 169] width 5 height 5
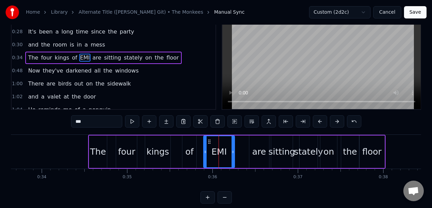
click at [255, 146] on div "are" at bounding box center [259, 151] width 14 height 13
type input "***"
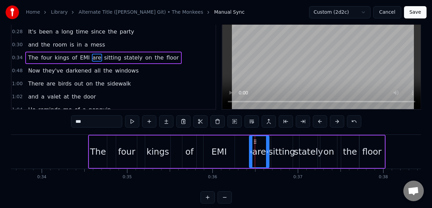
scroll to position [0, 0]
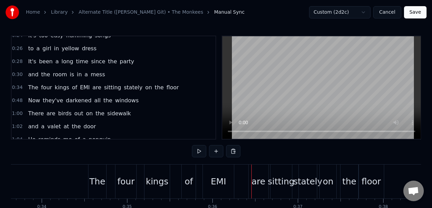
click at [254, 169] on div "are" at bounding box center [259, 181] width 20 height 34
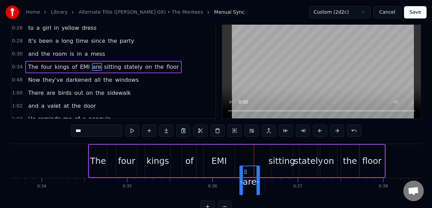
scroll to position [21, 0]
drag, startPoint x: 256, startPoint y: 172, endPoint x: 246, endPoint y: 168, distance: 10.7
click at [246, 168] on icon at bounding box center [245, 170] width 5 height 5
click at [277, 153] on div "sitting" at bounding box center [282, 160] width 22 height 32
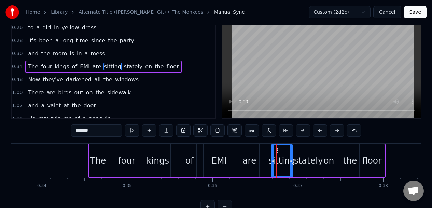
scroll to position [0, 0]
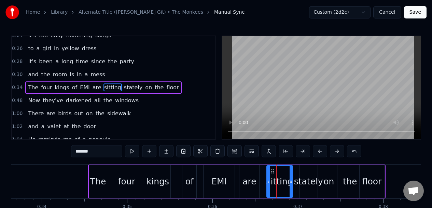
drag, startPoint x: 273, startPoint y: 174, endPoint x: 269, endPoint y: 174, distance: 3.8
click at [268, 175] on div at bounding box center [268, 181] width 3 height 31
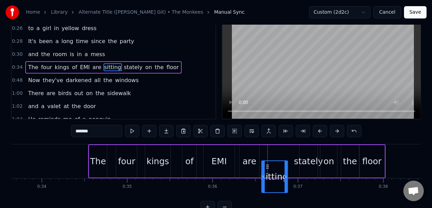
drag, startPoint x: 273, startPoint y: 171, endPoint x: 268, endPoint y: 171, distance: 5.1
click at [268, 166] on circle at bounding box center [268, 166] width 0 height 0
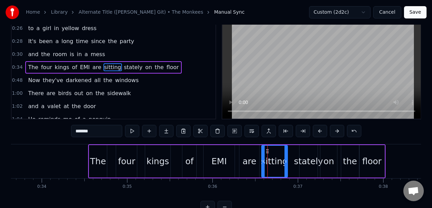
scroll to position [22, 0]
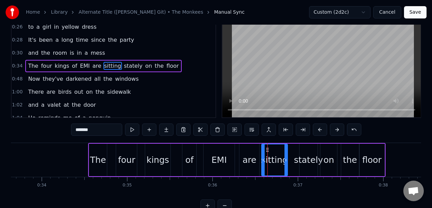
click at [304, 151] on div "stately" at bounding box center [308, 159] width 18 height 32
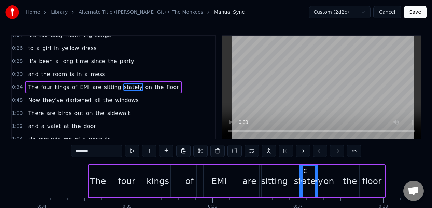
scroll to position [0, 0]
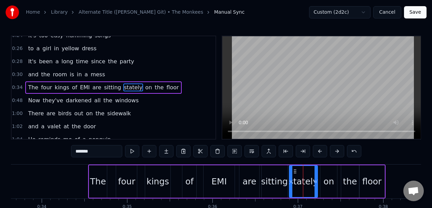
drag, startPoint x: 301, startPoint y: 174, endPoint x: 292, endPoint y: 176, distance: 8.7
click at [291, 176] on div at bounding box center [291, 181] width 3 height 31
click at [327, 174] on div "on" at bounding box center [328, 181] width 17 height 32
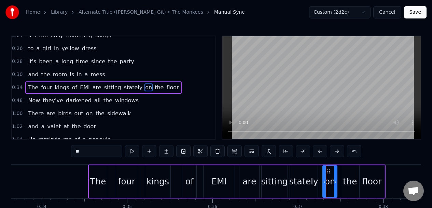
click at [325, 180] on icon at bounding box center [324, 181] width 3 height 5
click at [310, 176] on div "stately" at bounding box center [303, 181] width 29 height 13
type input "*******"
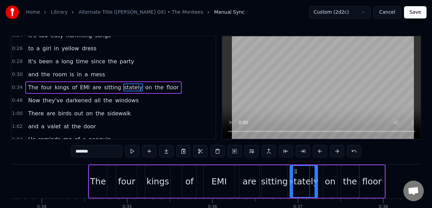
drag, startPoint x: 316, startPoint y: 178, endPoint x: 319, endPoint y: 177, distance: 3.6
click at [317, 177] on div at bounding box center [316, 181] width 3 height 31
click at [319, 177] on div at bounding box center [319, 181] width 3 height 31
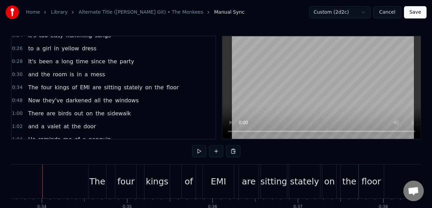
scroll to position [0, 2869]
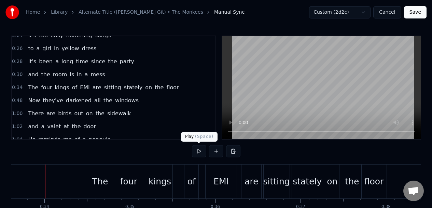
click at [199, 151] on button at bounding box center [199, 151] width 14 height 12
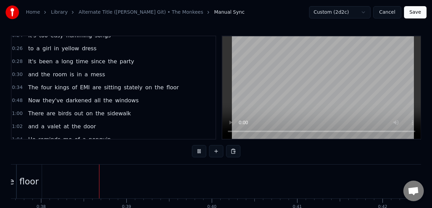
scroll to position [0, 3227]
click at [199, 150] on button at bounding box center [199, 151] width 14 height 12
click at [419, 12] on button "Save" at bounding box center [415, 12] width 23 height 12
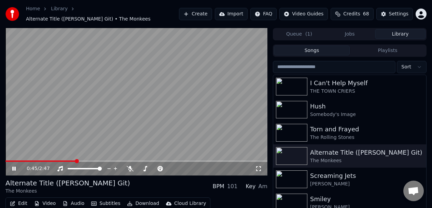
click at [14, 168] on icon at bounding box center [19, 168] width 16 height 5
